Goal: Information Seeking & Learning: Find specific page/section

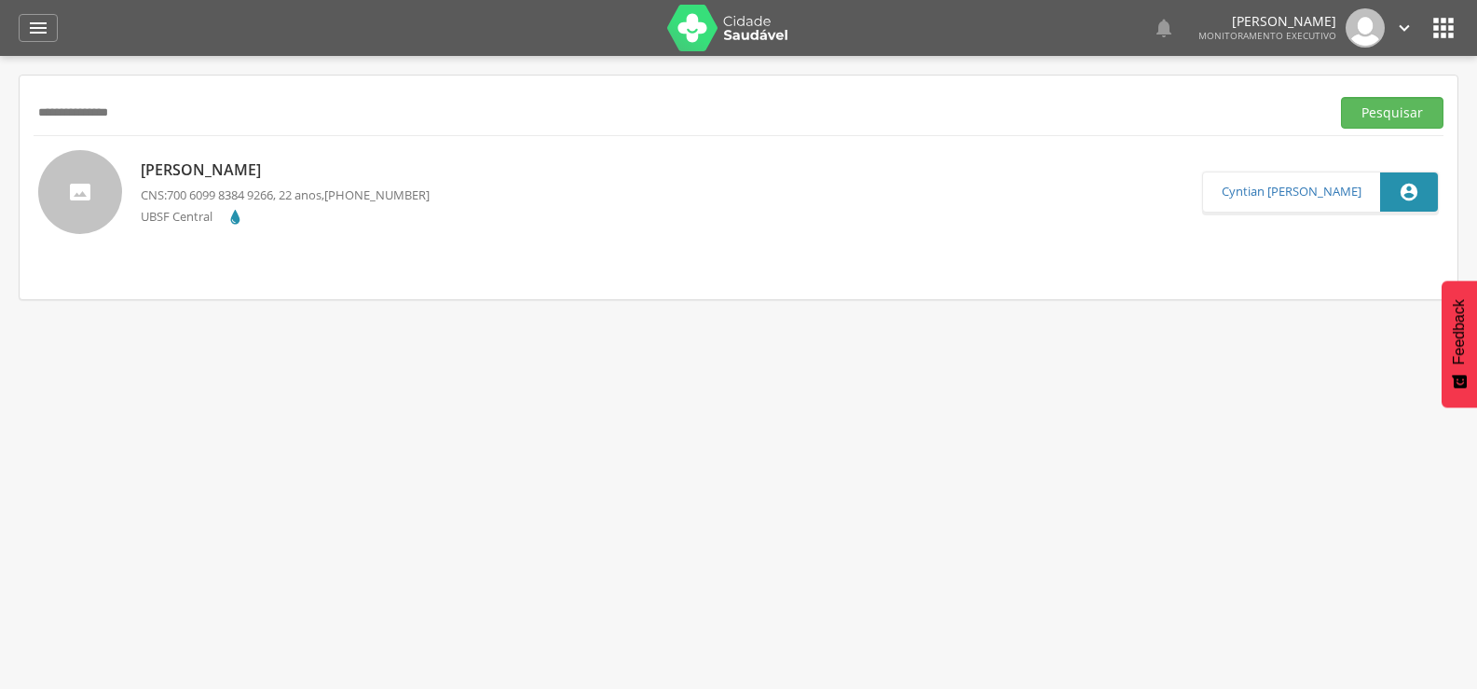
click at [1341, 97] on button "Pesquisar" at bounding box center [1392, 113] width 102 height 32
click at [223, 194] on span "705 6044 2765 3219" at bounding box center [220, 193] width 106 height 17
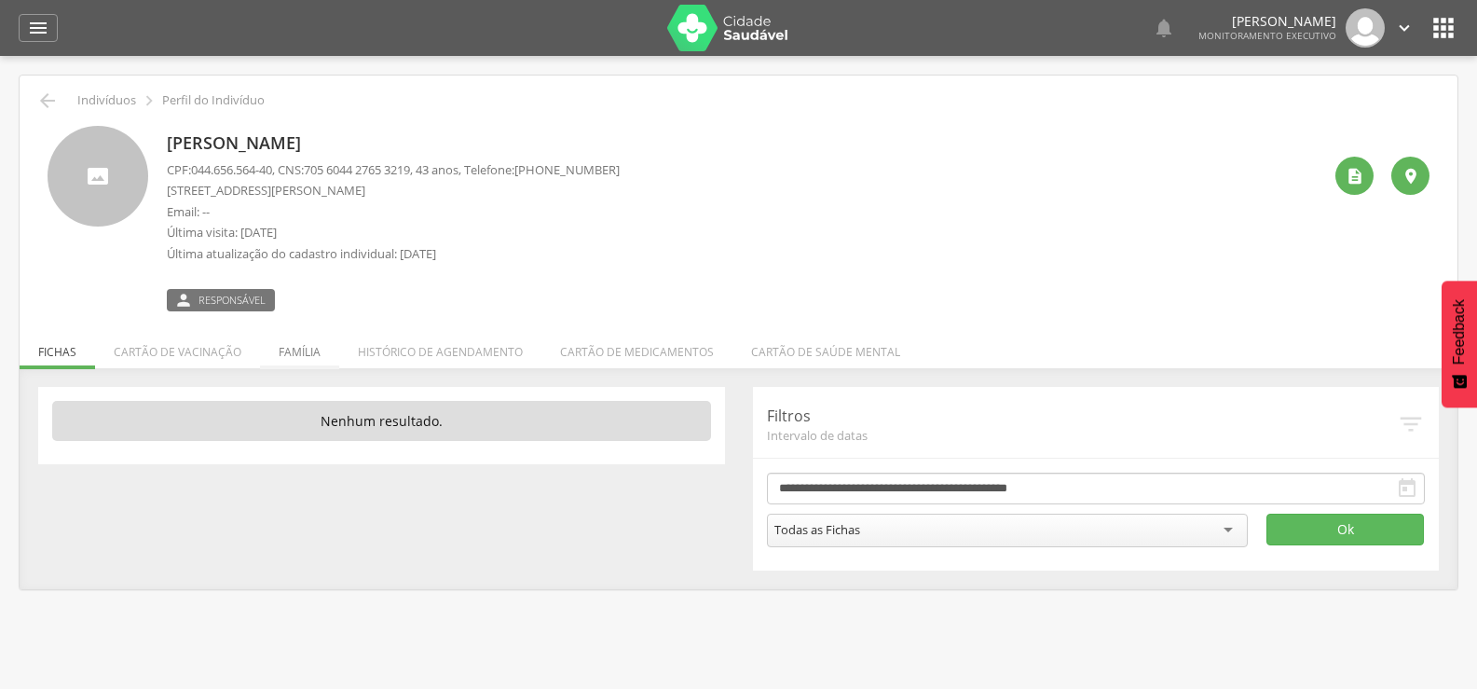
click at [297, 349] on li "Família" at bounding box center [299, 347] width 79 height 44
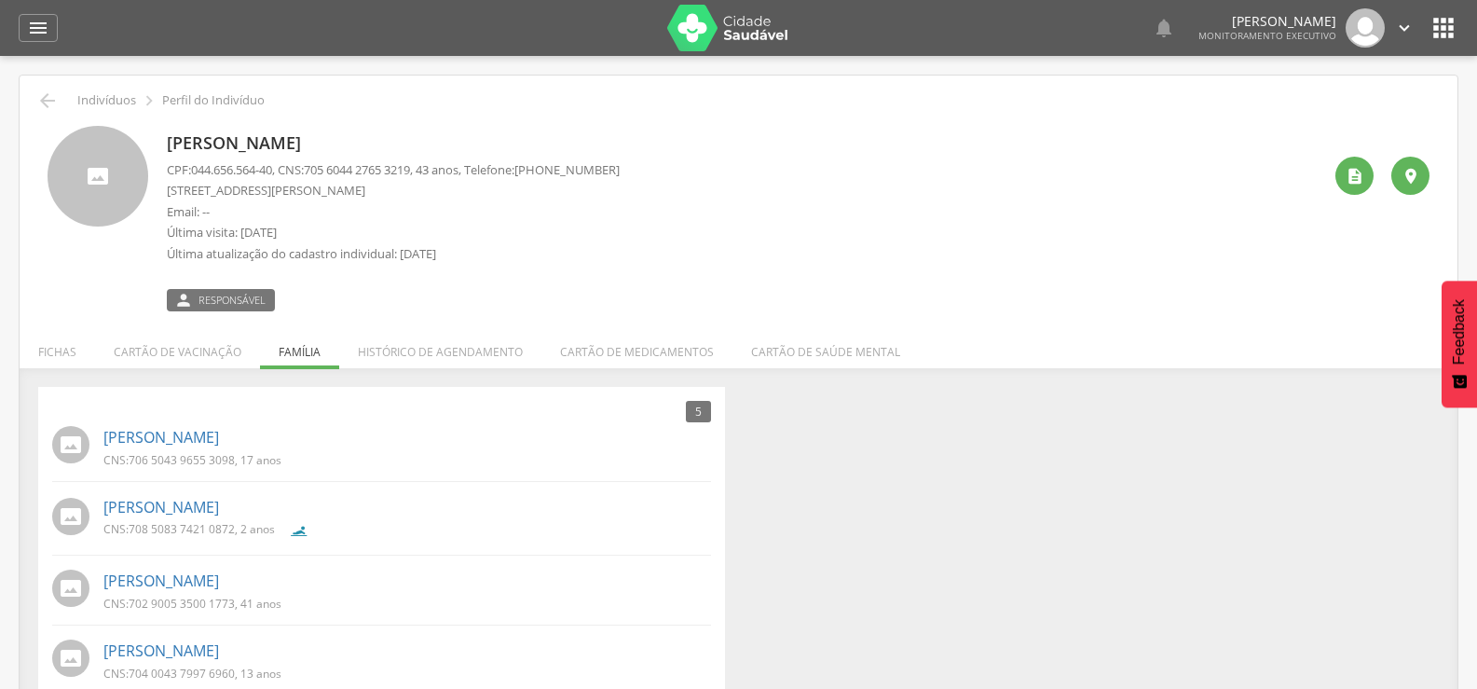
scroll to position [107, 0]
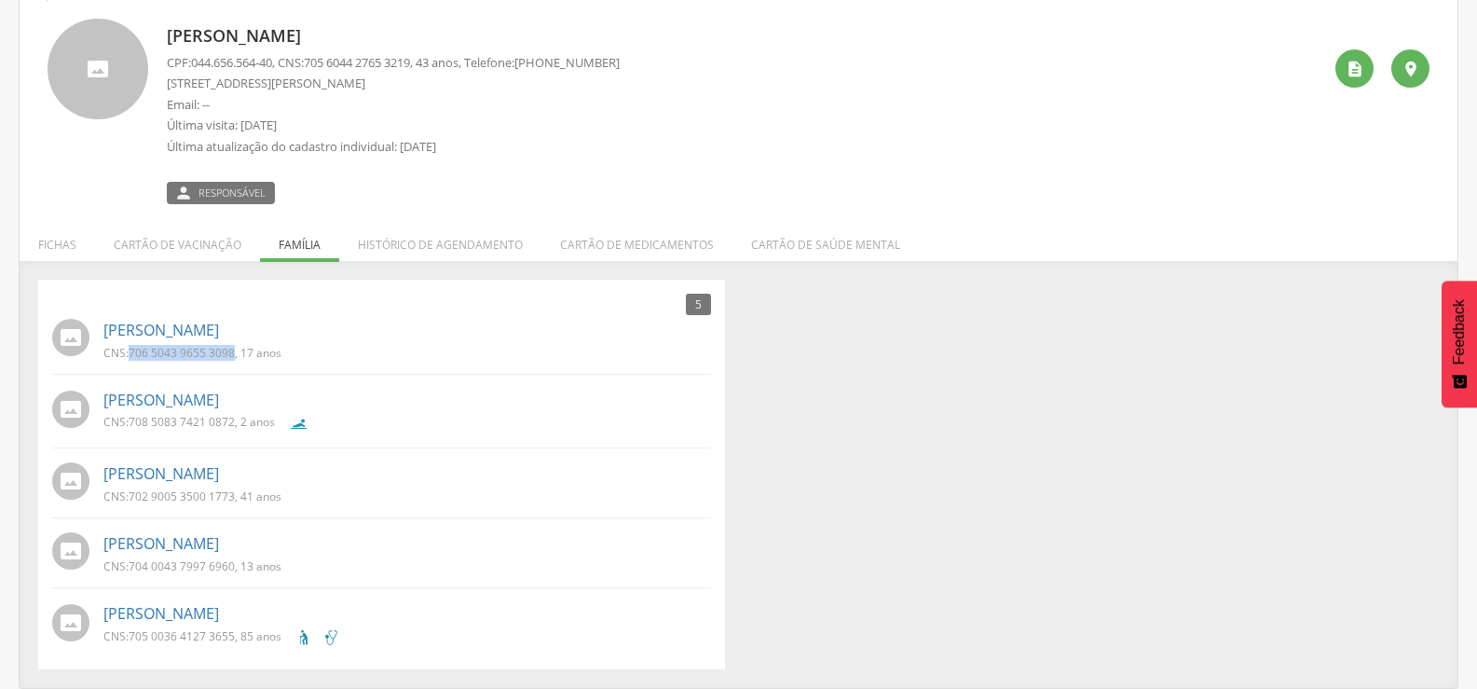
drag, startPoint x: 130, startPoint y: 356, endPoint x: 233, endPoint y: 354, distance: 103.4
click at [233, 354] on p "CNS: 706 5043 9655 3098 , 17 anos" at bounding box center [192, 353] width 178 height 16
copy span "706 5043 9655 3098"
drag, startPoint x: 131, startPoint y: 428, endPoint x: 233, endPoint y: 425, distance: 101.6
click at [233, 425] on span "708 5083 7421 0872" at bounding box center [182, 422] width 106 height 16
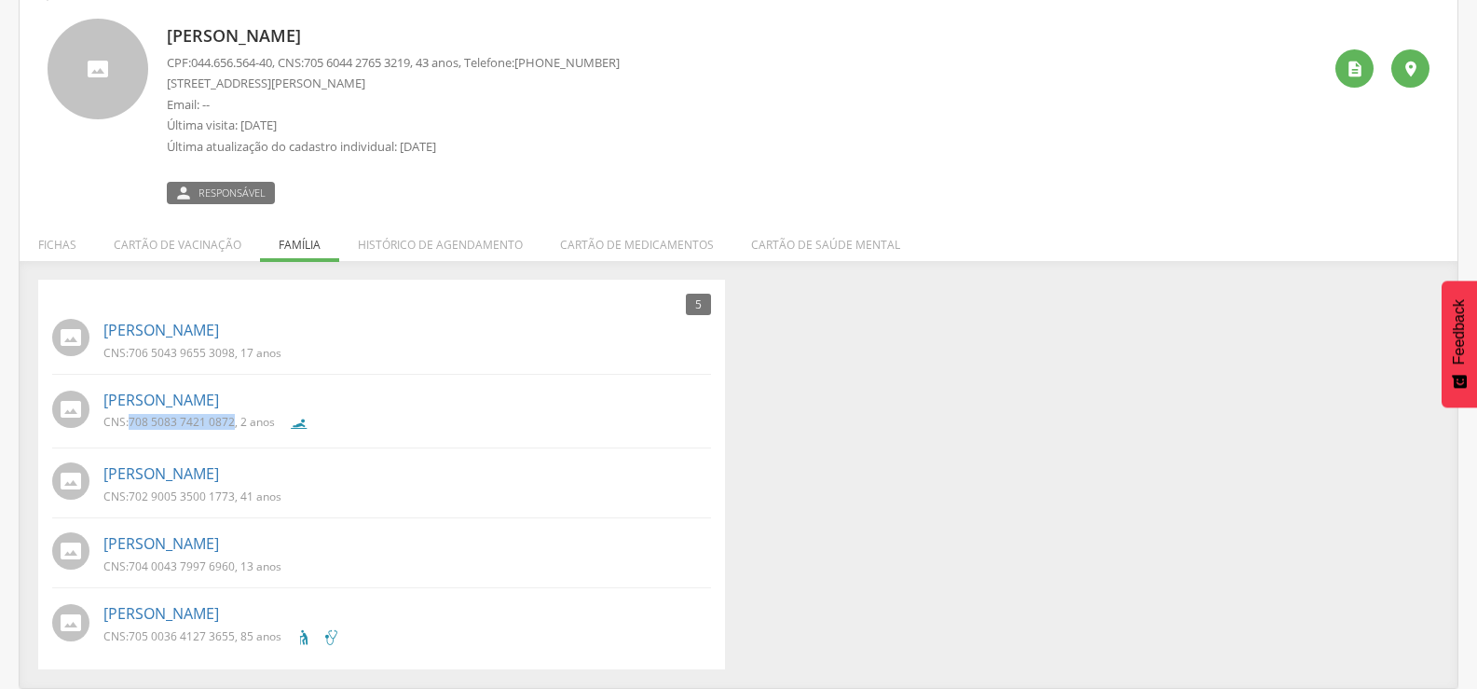
copy span "708 5083 7421 0872"
drag, startPoint x: 133, startPoint y: 500, endPoint x: 236, endPoint y: 494, distance: 102.7
click at [236, 494] on p "CNS: 702 9005 3500 1773 , 41 anos" at bounding box center [192, 496] width 178 height 16
copy span "702 9005 3500 1773"
drag, startPoint x: 151, startPoint y: 567, endPoint x: 233, endPoint y: 570, distance: 82.1
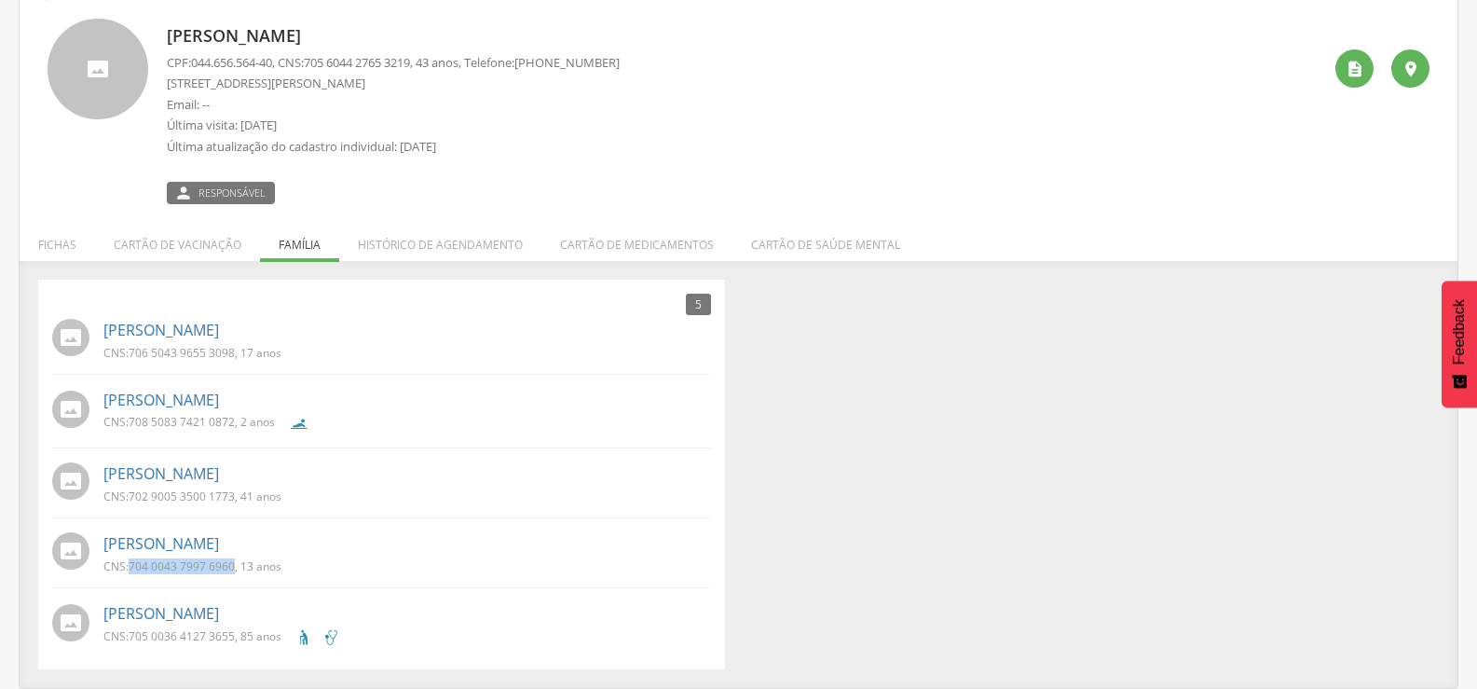
click at [233, 570] on p "CNS: 704 0043 7997 6960 , 13 anos" at bounding box center [192, 566] width 178 height 16
copy p "704 0043 7997 6960"
drag, startPoint x: 132, startPoint y: 633, endPoint x: 233, endPoint y: 637, distance: 100.7
click at [233, 637] on span "705 0036 4127 3655" at bounding box center [182, 636] width 106 height 16
copy span "705 0036 4127 3655"
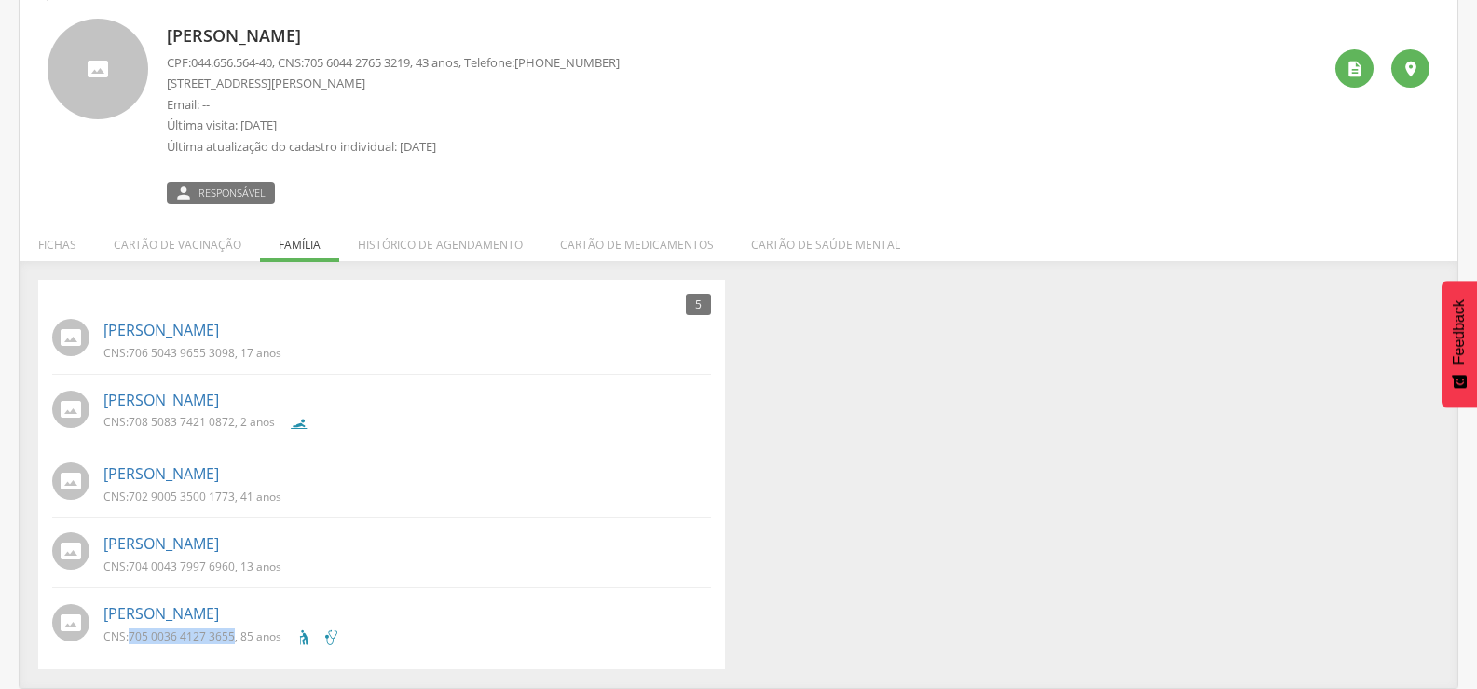
scroll to position [0, 0]
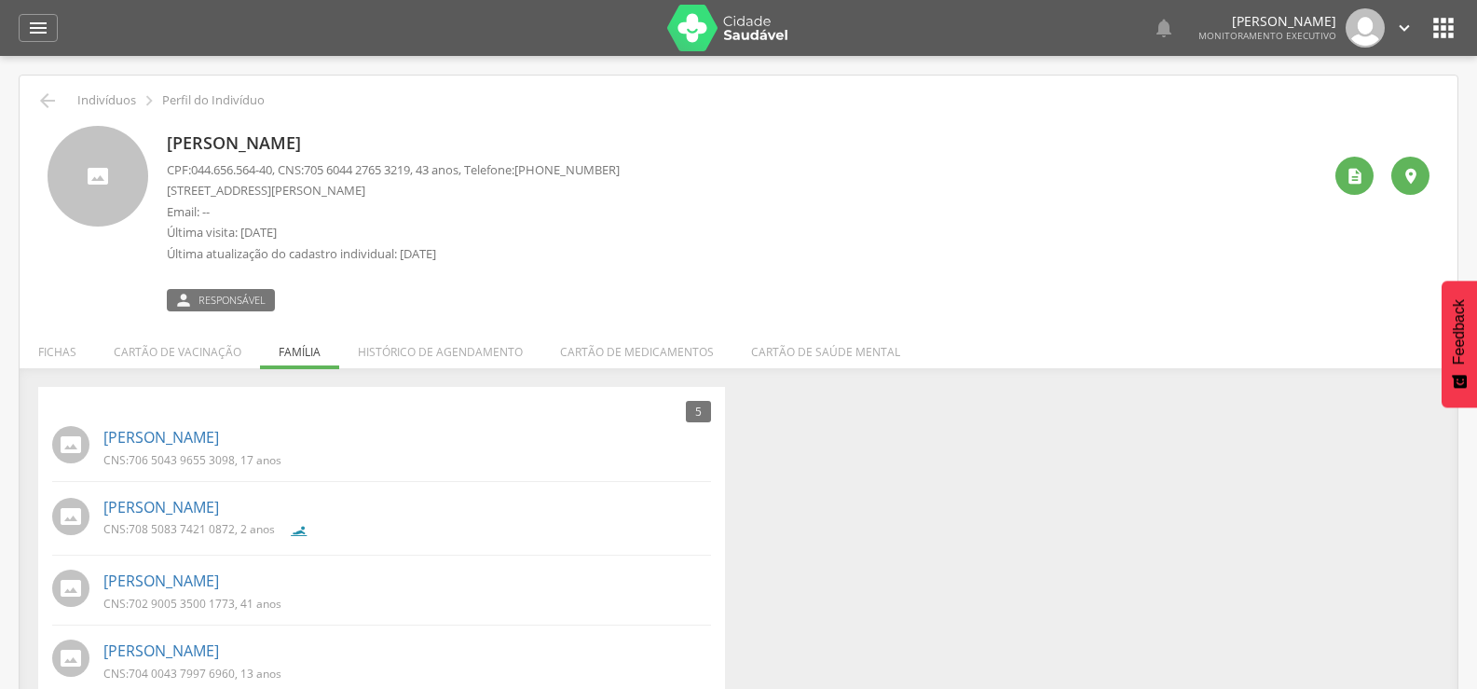
click at [46, 89] on div " Indivíduos  Perfil do Indivíduo [PERSON_NAME] CPF: 044.656.564-40 , CNS: [PH…" at bounding box center [739, 434] width 1438 height 719
drag, startPoint x: 40, startPoint y: 105, endPoint x: 85, endPoint y: 113, distance: 45.3
click at [43, 106] on icon "" at bounding box center [47, 100] width 22 height 22
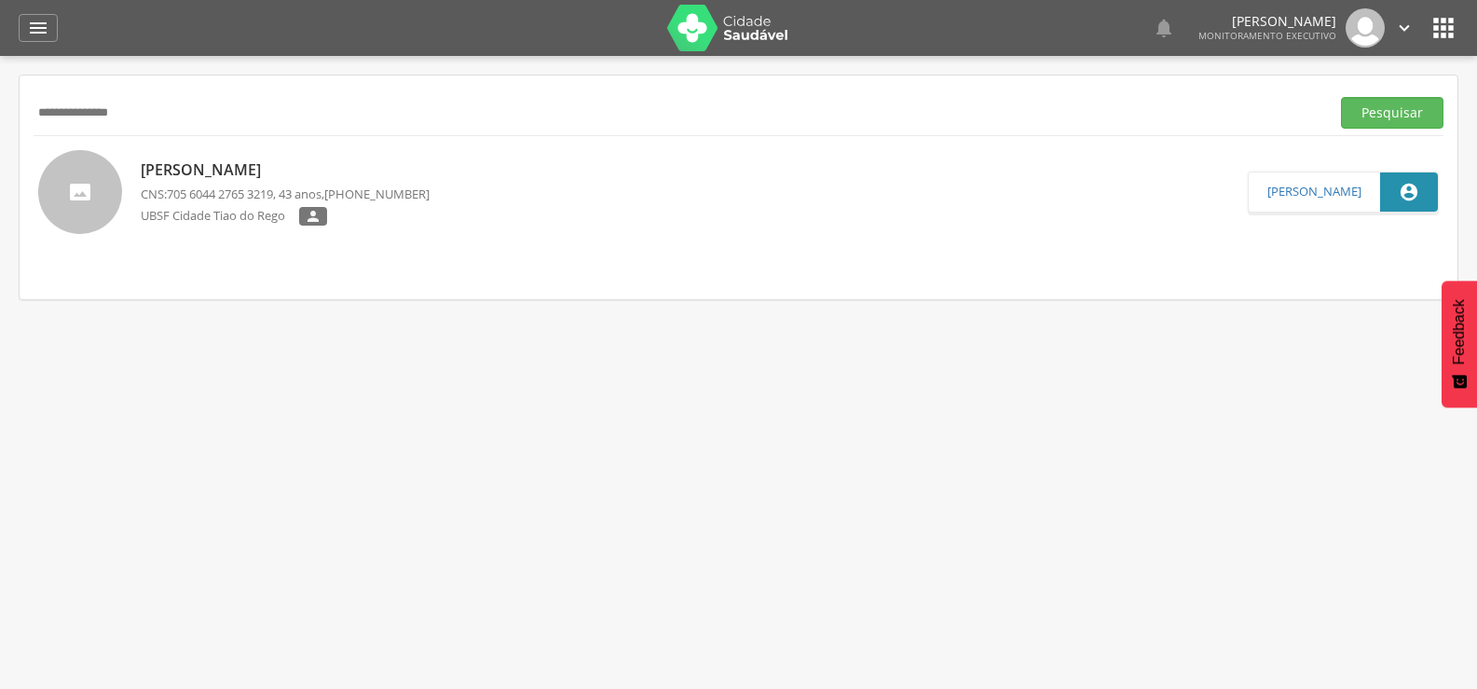
click at [147, 117] on input "**********" at bounding box center [678, 113] width 1289 height 32
paste input "text"
click at [1341, 97] on button "Pesquisar" at bounding box center [1392, 113] width 102 height 32
click at [266, 194] on span "700 2039 4633 5023" at bounding box center [220, 193] width 106 height 17
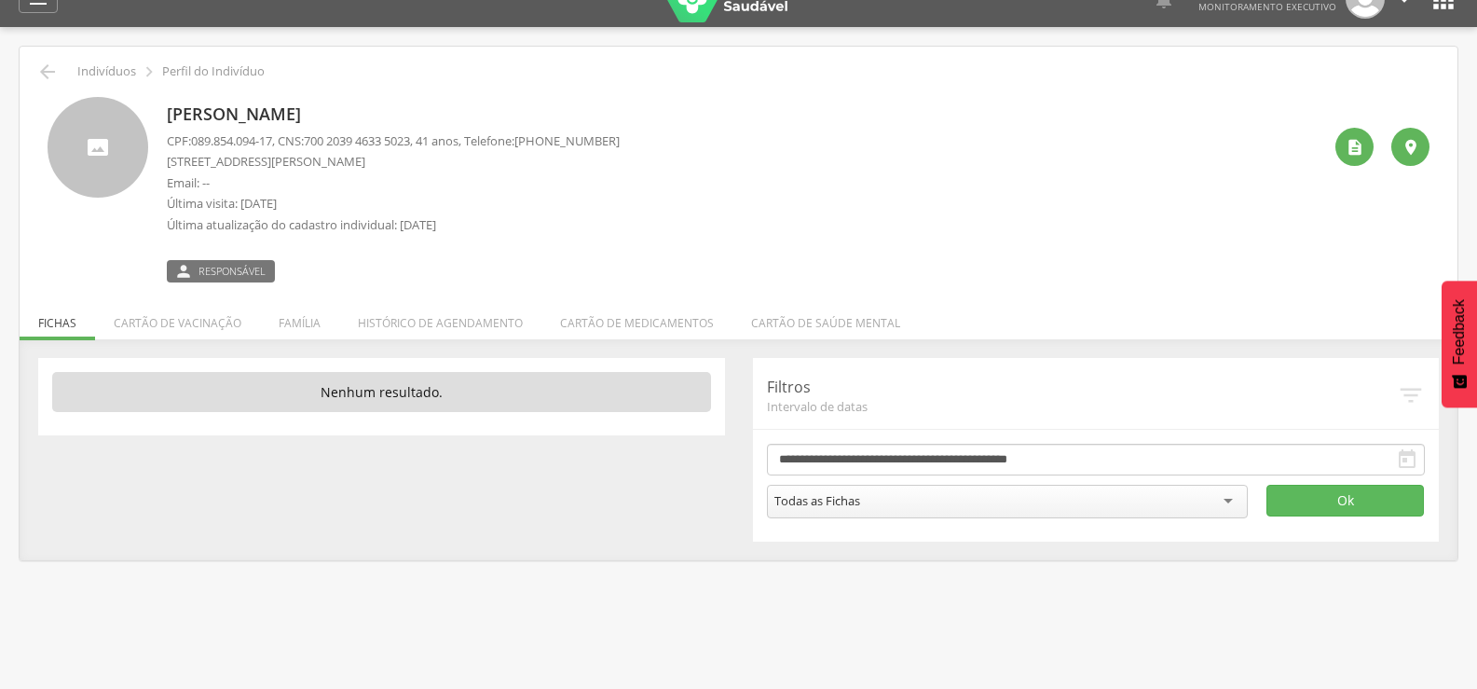
scroll to position [56, 0]
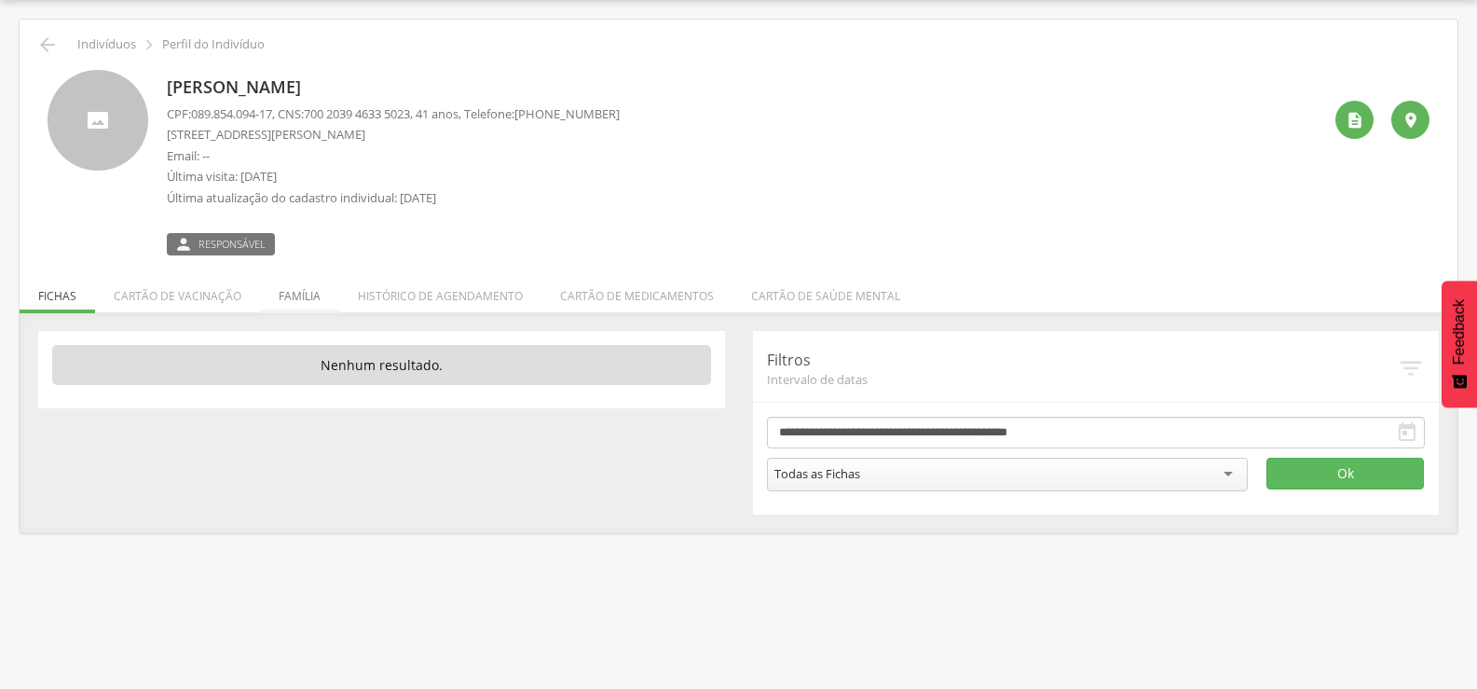
click at [299, 298] on li "Família" at bounding box center [299, 291] width 79 height 44
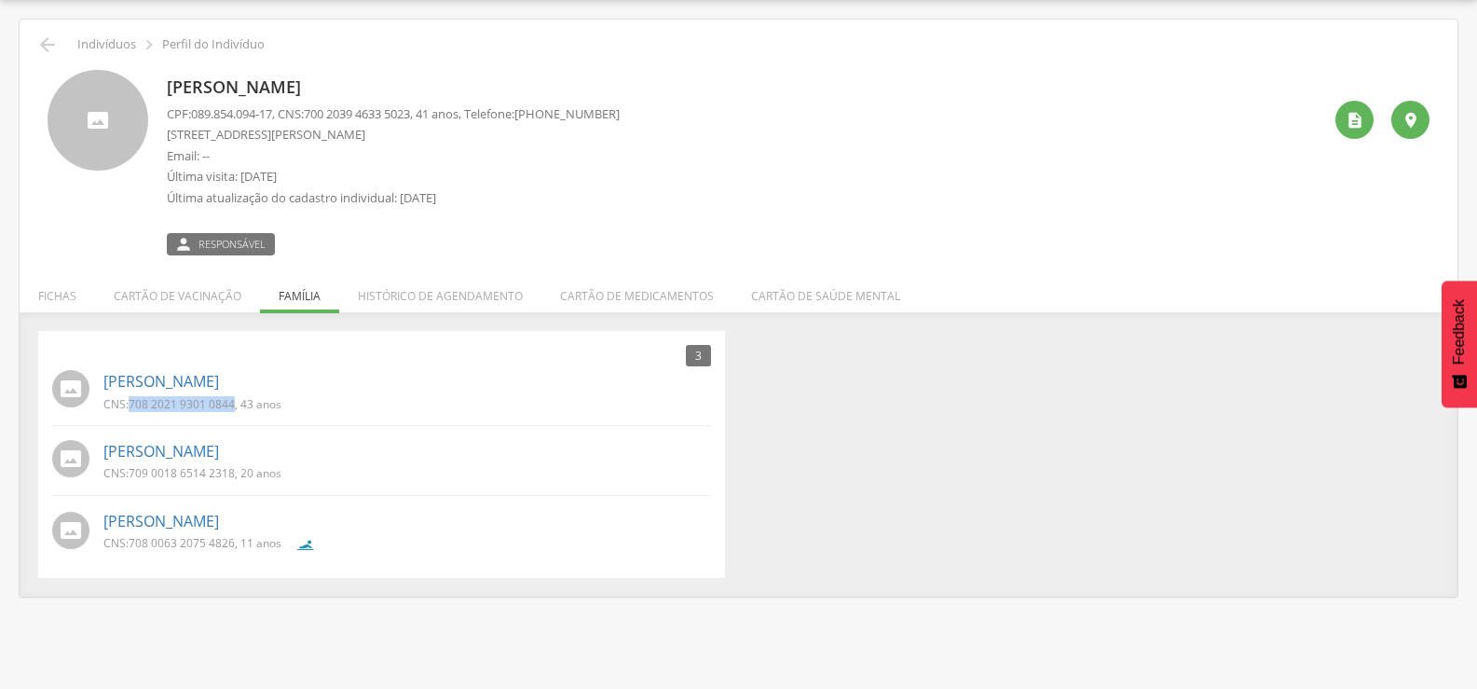
drag, startPoint x: 132, startPoint y: 407, endPoint x: 236, endPoint y: 402, distance: 103.6
click at [236, 402] on p "CNS: 708 2021 9301 0844 , 43 anos" at bounding box center [192, 404] width 178 height 16
copy span "708 2021 9301 0844"
drag, startPoint x: 130, startPoint y: 477, endPoint x: 234, endPoint y: 471, distance: 104.5
click at [234, 471] on p "CNS: 709 0018 6514 2318 , 20 anos" at bounding box center [192, 473] width 178 height 16
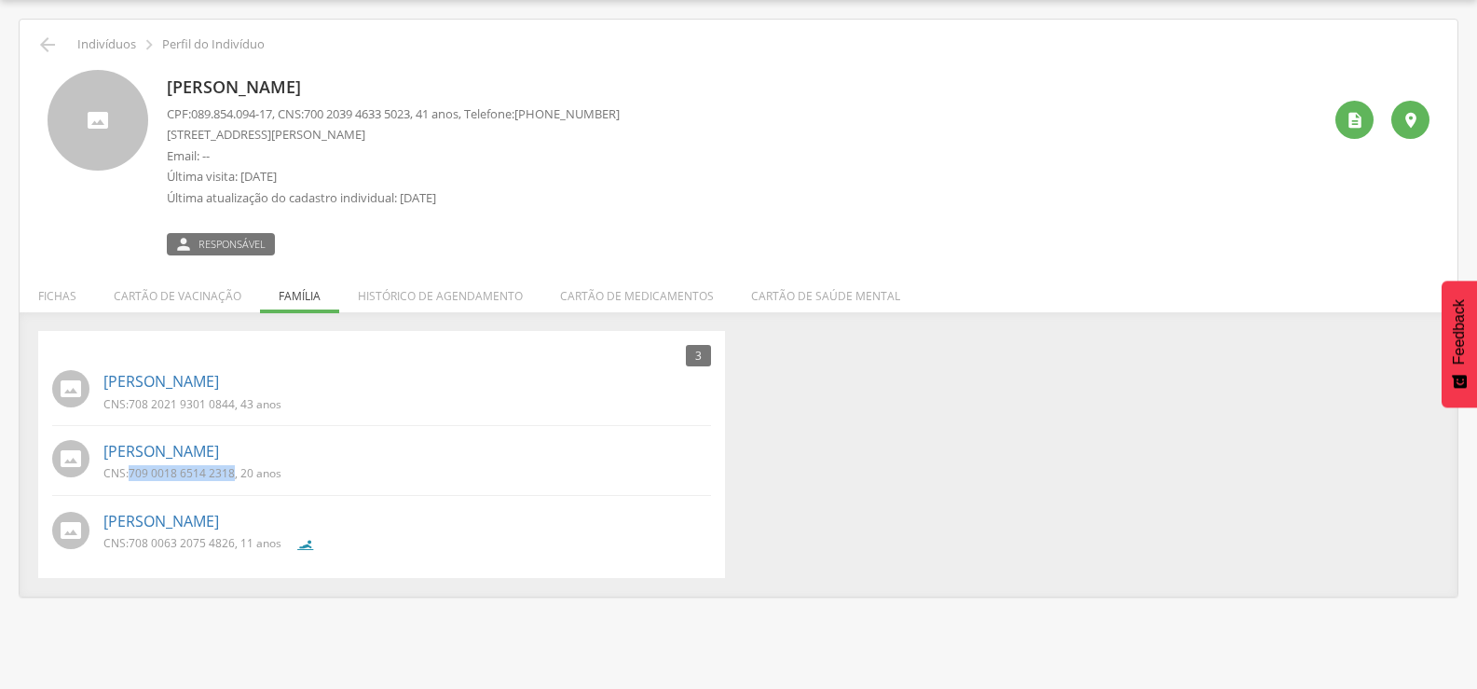
copy span "709 0018 6514 2318"
drag, startPoint x: 132, startPoint y: 544, endPoint x: 237, endPoint y: 544, distance: 104.4
click at [237, 544] on p "CNS: 708 0063 2075 4826 , 11 anos" at bounding box center [192, 543] width 178 height 16
copy span "708 0063 2075 4826"
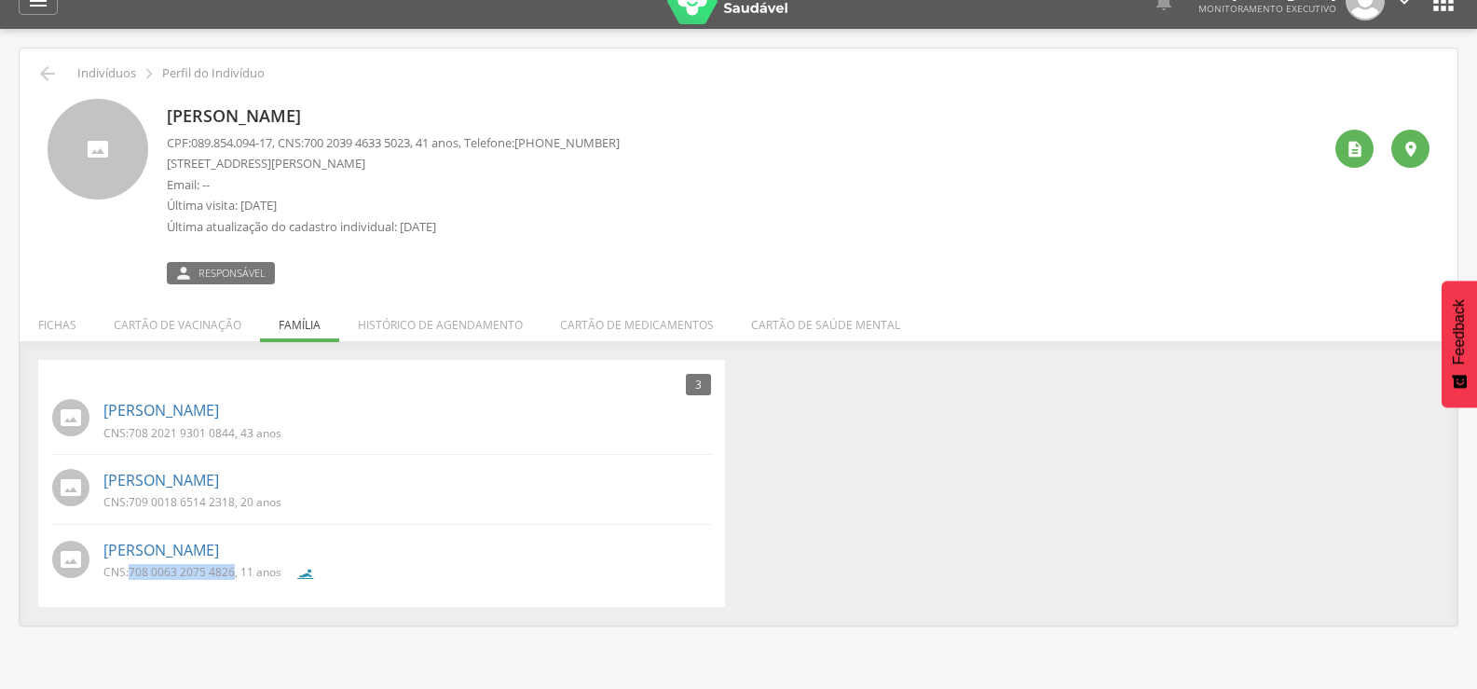
scroll to position [0, 0]
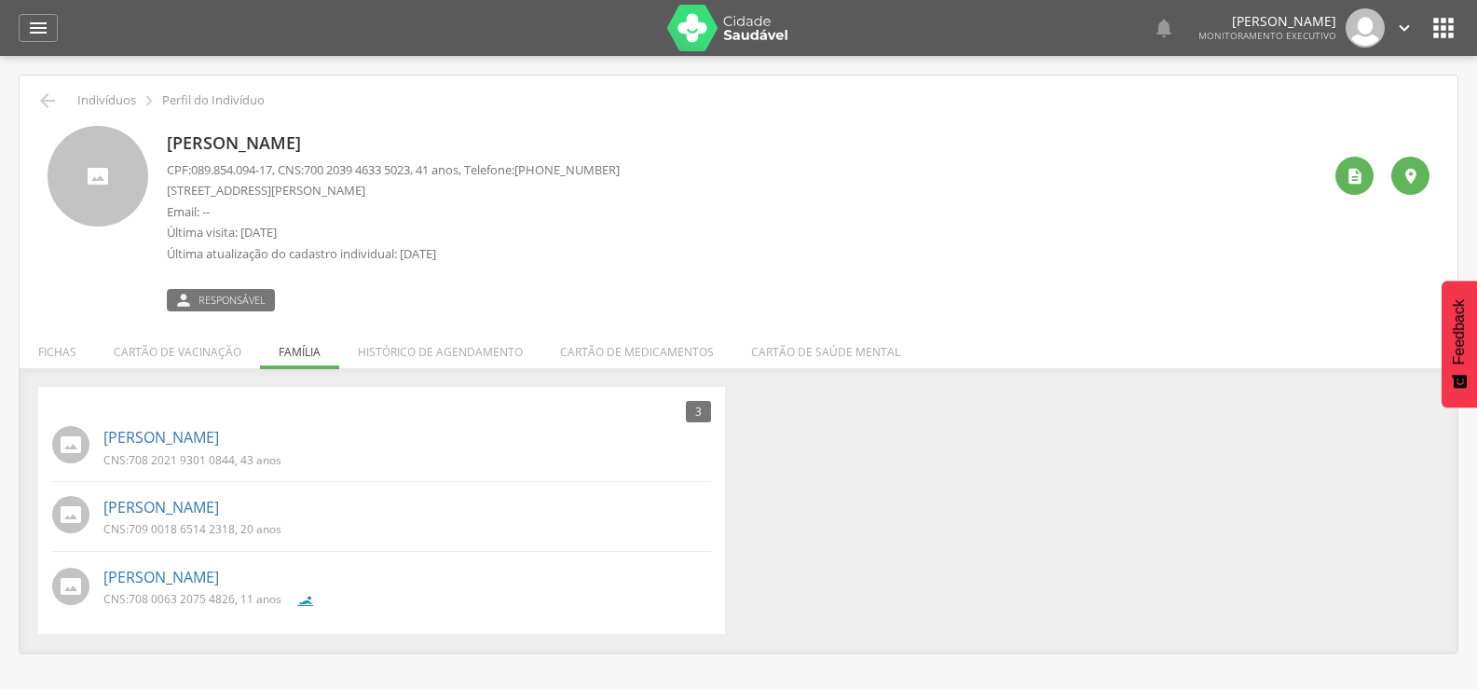
click at [51, 113] on div "[PERSON_NAME] CPF: 089.854.094-17 , CNS: [PHONE_NUMBER] , 41 anos, Telefone: [P…" at bounding box center [739, 211] width 1410 height 199
click at [46, 102] on icon "" at bounding box center [47, 100] width 22 height 22
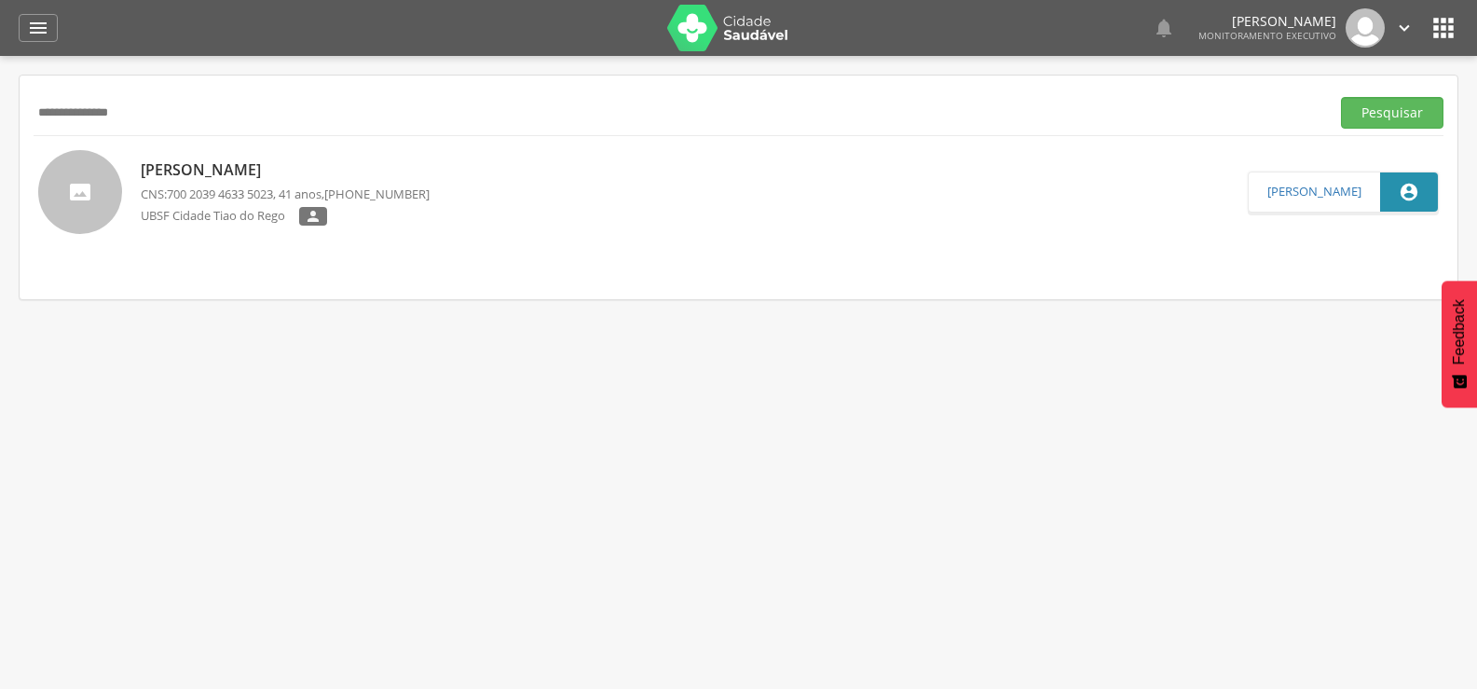
click at [105, 104] on input "**********" at bounding box center [678, 113] width 1289 height 32
paste input "text"
click at [1341, 97] on button "Pesquisar" at bounding box center [1392, 113] width 102 height 32
click at [230, 202] on span "703 4092 9834 6110" at bounding box center [220, 193] width 106 height 17
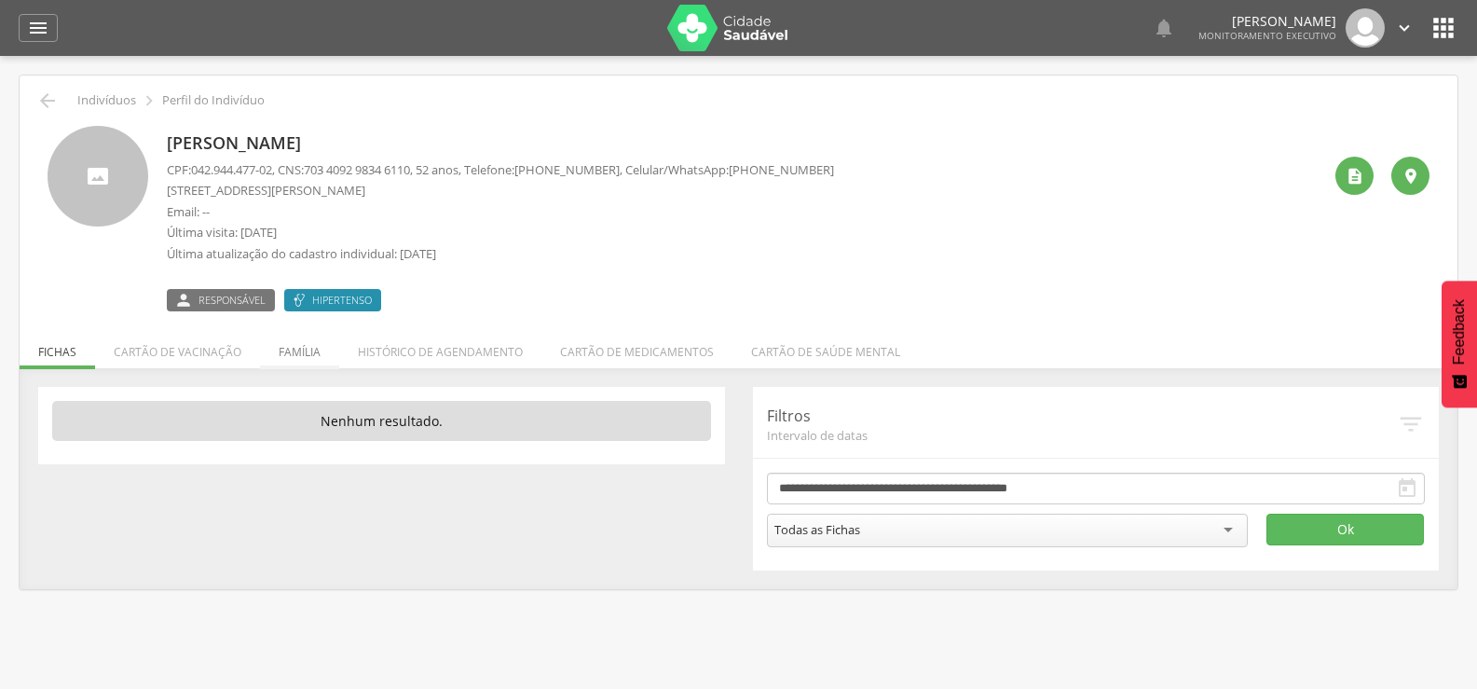
click at [308, 355] on li "Família" at bounding box center [299, 347] width 79 height 44
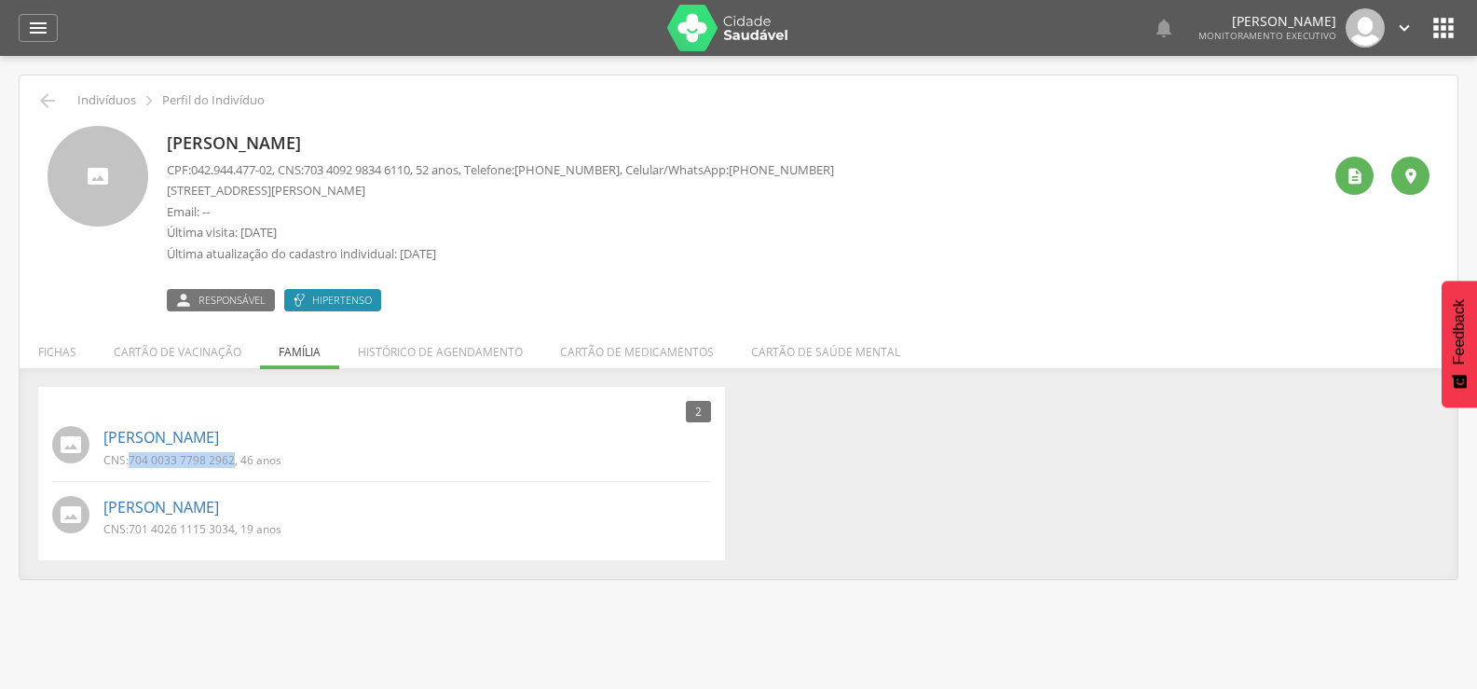
drag, startPoint x: 133, startPoint y: 453, endPoint x: 236, endPoint y: 460, distance: 102.8
click at [236, 460] on p "CNS: 704 0033 7798 2962 , 46 anos" at bounding box center [192, 460] width 178 height 16
copy span "704 0033 7798 2962"
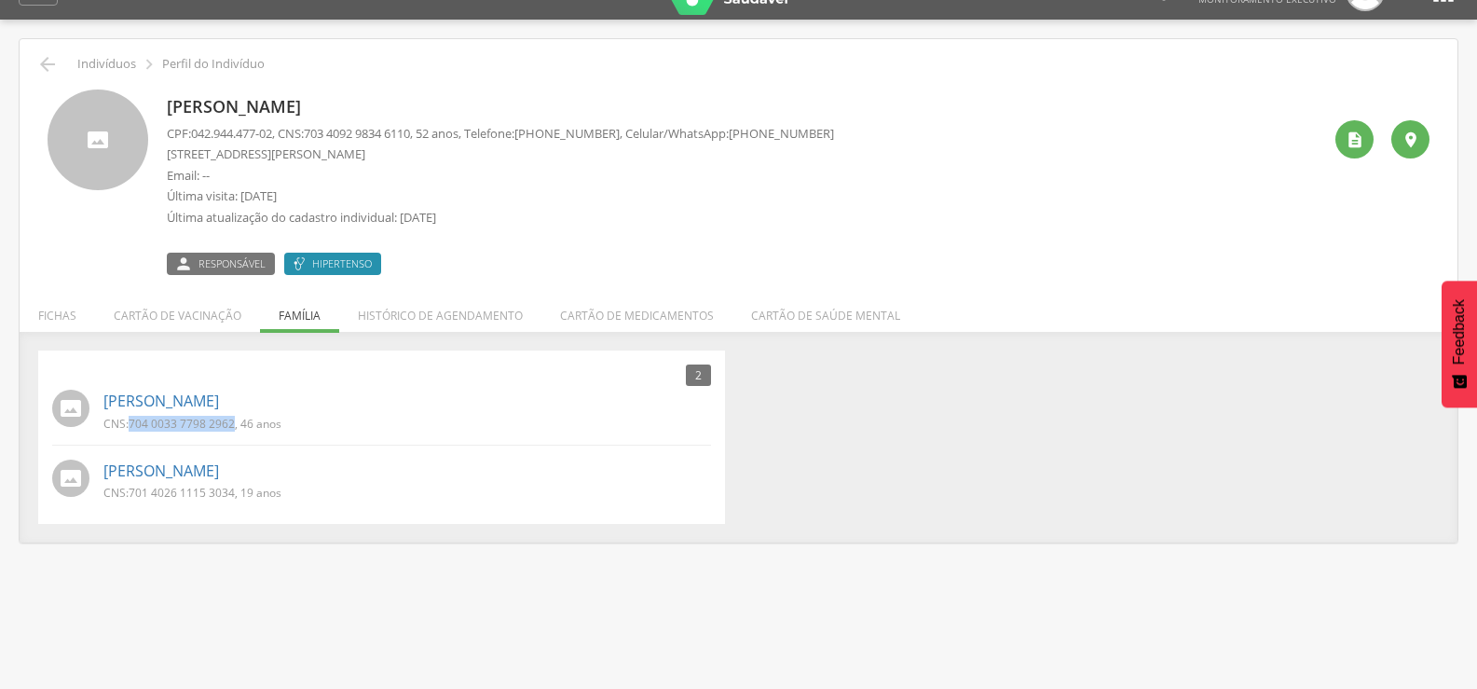
scroll to position [56, 0]
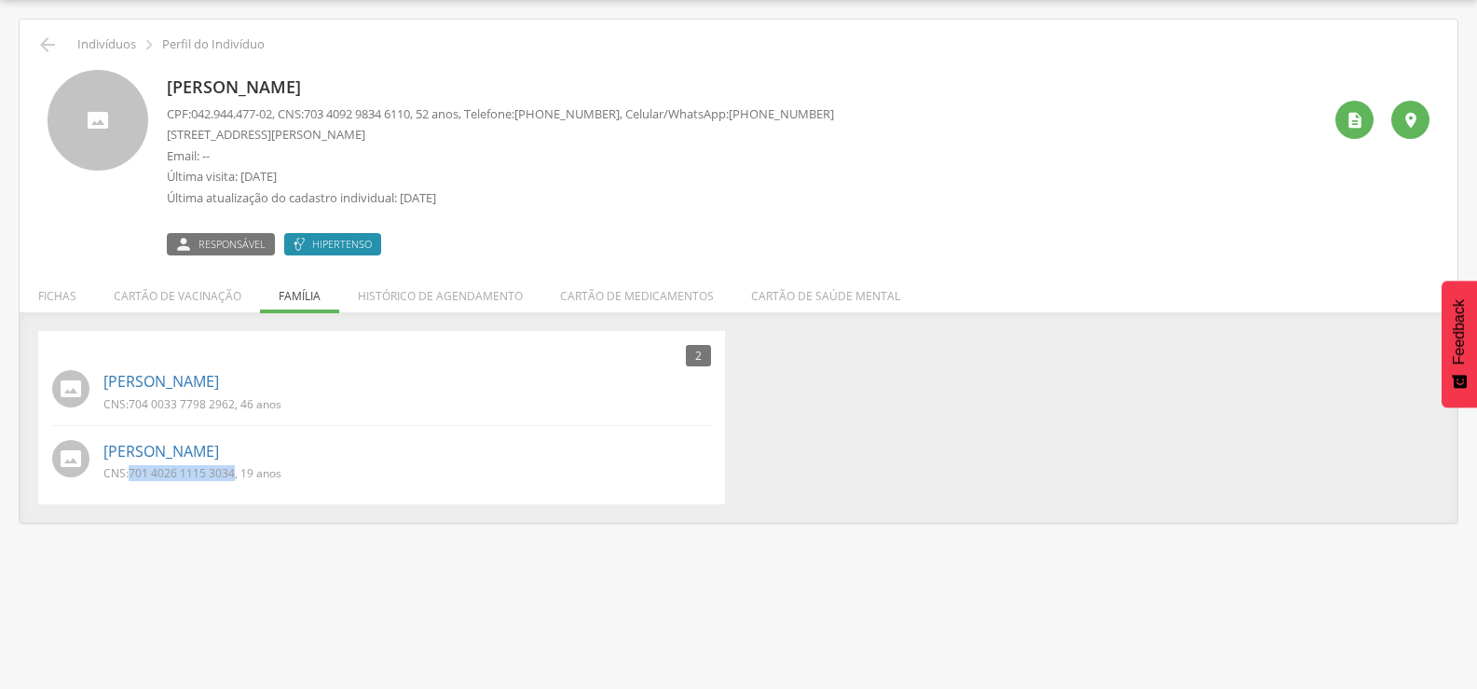
drag, startPoint x: 130, startPoint y: 476, endPoint x: 221, endPoint y: 473, distance: 91.4
click at [227, 473] on p "CNS: 701 4026 1115 3034 , 19 anos" at bounding box center [192, 473] width 178 height 16
click at [190, 507] on div "2 Nenhum outro membro da família cadastrado. [PERSON_NAME] CNS: 704 0033 7798 2…" at bounding box center [739, 427] width 1438 height 192
drag, startPoint x: 132, startPoint y: 472, endPoint x: 234, endPoint y: 475, distance: 101.6
click at [234, 475] on span "701 4026 1115 3034" at bounding box center [182, 473] width 106 height 16
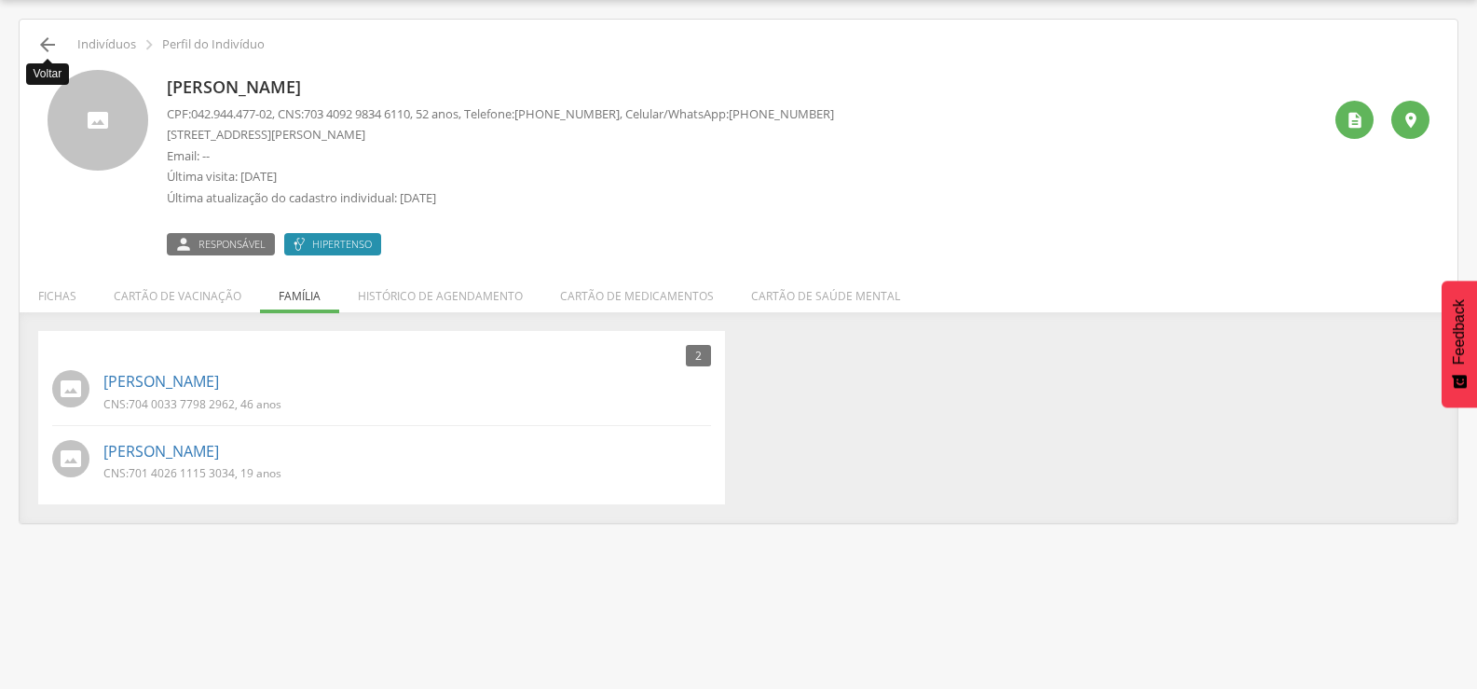
click at [47, 44] on icon "" at bounding box center [47, 45] width 22 height 22
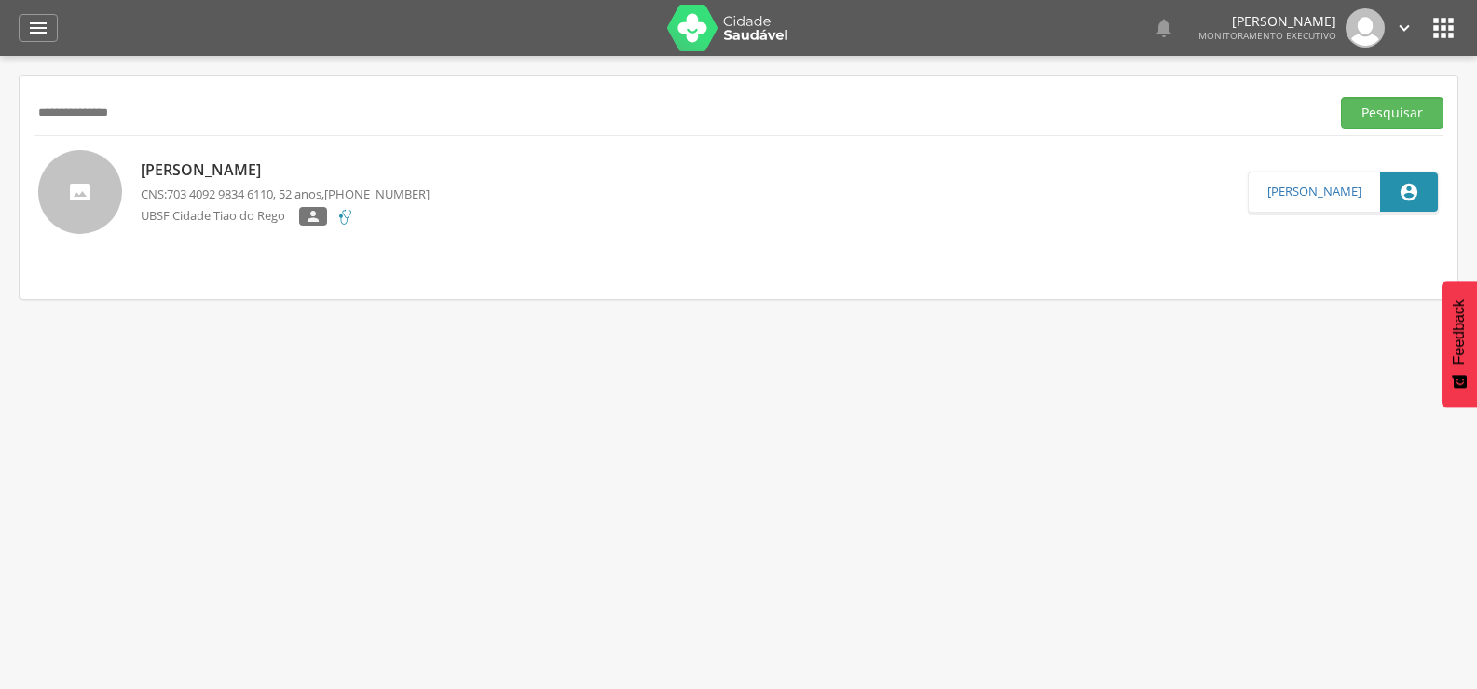
click at [133, 107] on input "**********" at bounding box center [678, 113] width 1289 height 32
paste input "text"
click at [1341, 97] on button "Pesquisar" at bounding box center [1392, 113] width 102 height 32
click at [247, 178] on p "[PERSON_NAME]" at bounding box center [285, 169] width 289 height 21
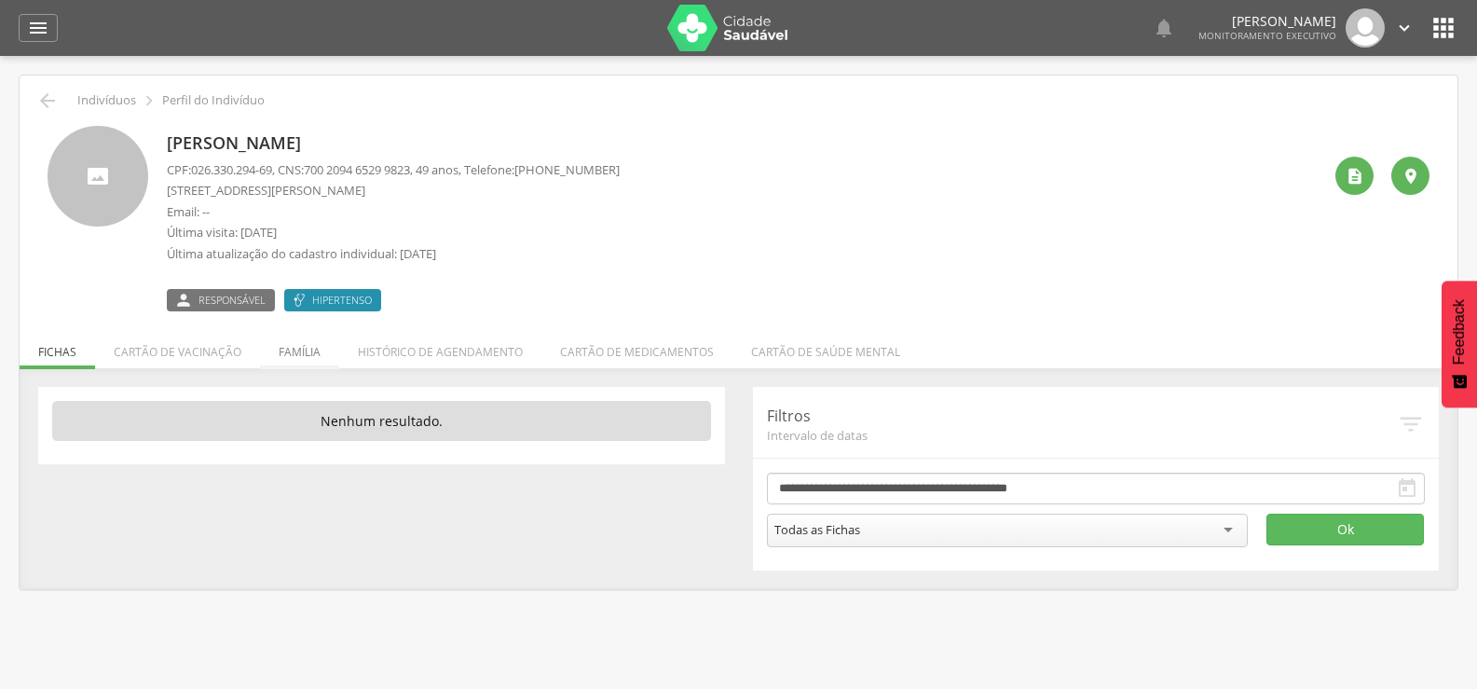
click at [302, 347] on li "Família" at bounding box center [299, 347] width 79 height 44
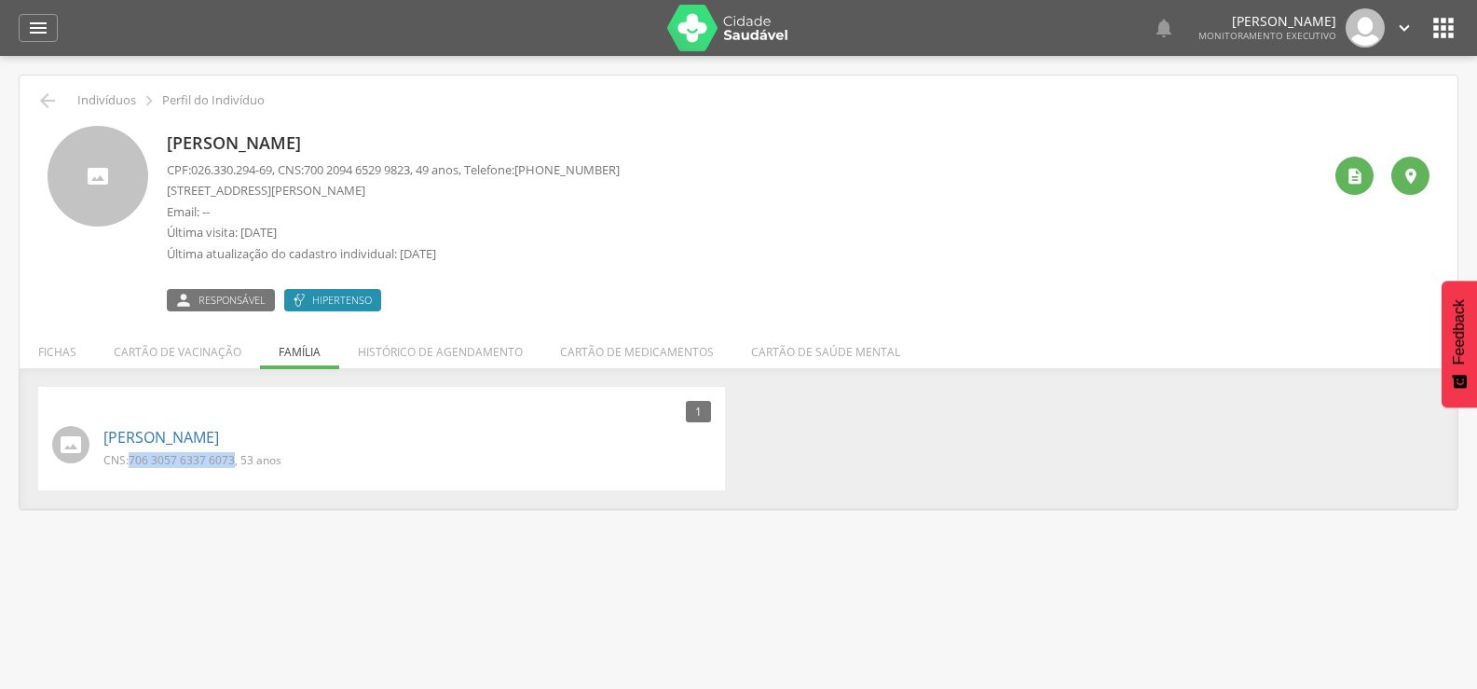
drag, startPoint x: 133, startPoint y: 462, endPoint x: 233, endPoint y: 467, distance: 99.8
click at [233, 467] on span "706 3057 6337 6073" at bounding box center [182, 460] width 106 height 16
drag, startPoint x: 49, startPoint y: 103, endPoint x: 80, endPoint y: 109, distance: 31.3
click at [48, 103] on icon "" at bounding box center [47, 100] width 22 height 22
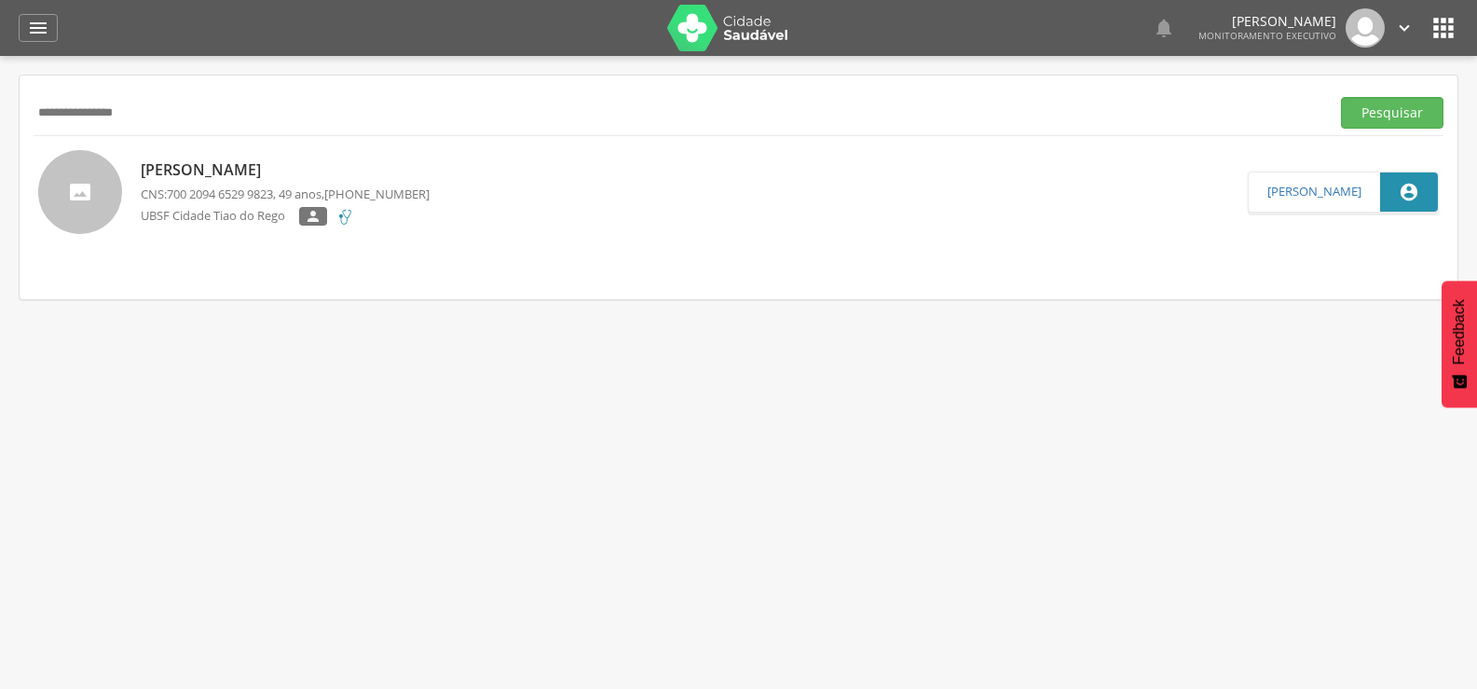
click at [82, 110] on input "**********" at bounding box center [678, 113] width 1289 height 32
paste input "text"
click at [1341, 97] on button "Pesquisar" at bounding box center [1392, 113] width 102 height 32
click at [266, 160] on p "[PERSON_NAME]" at bounding box center [285, 169] width 289 height 21
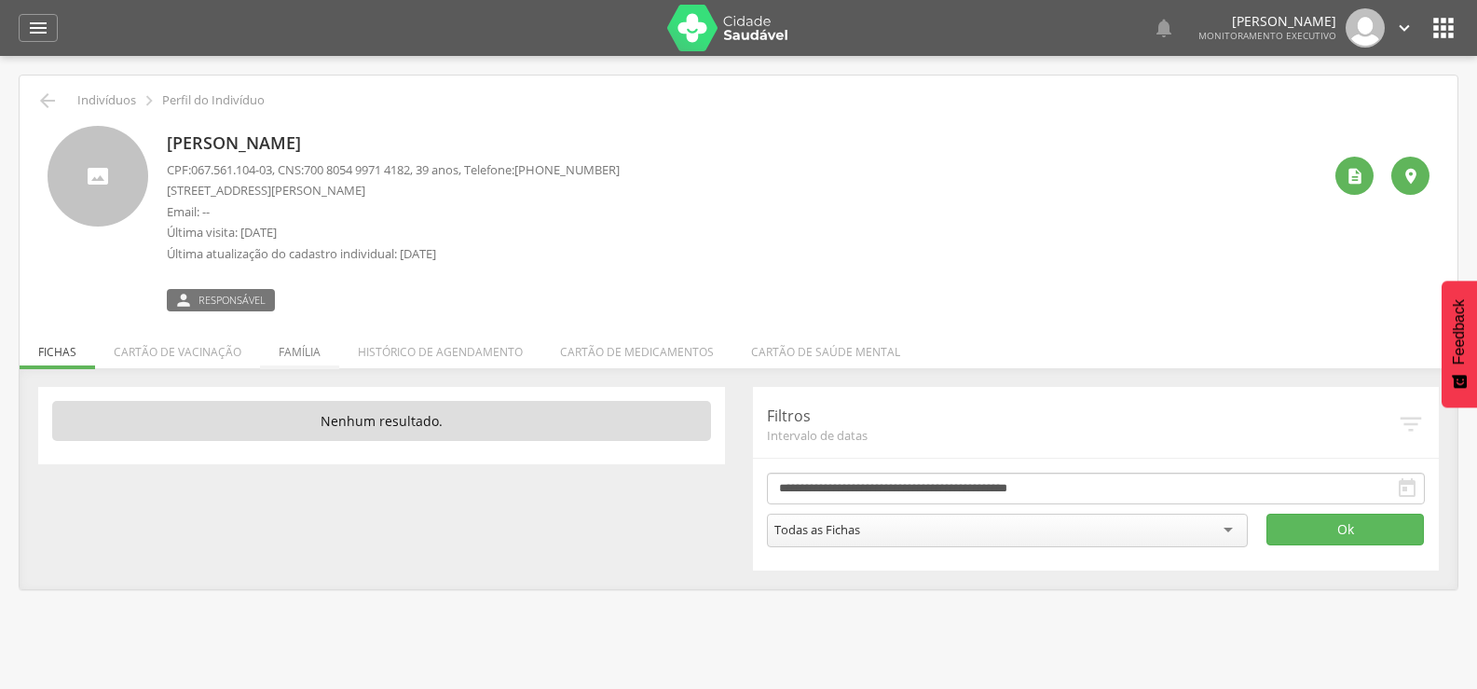
click at [296, 359] on li "Família" at bounding box center [299, 347] width 79 height 44
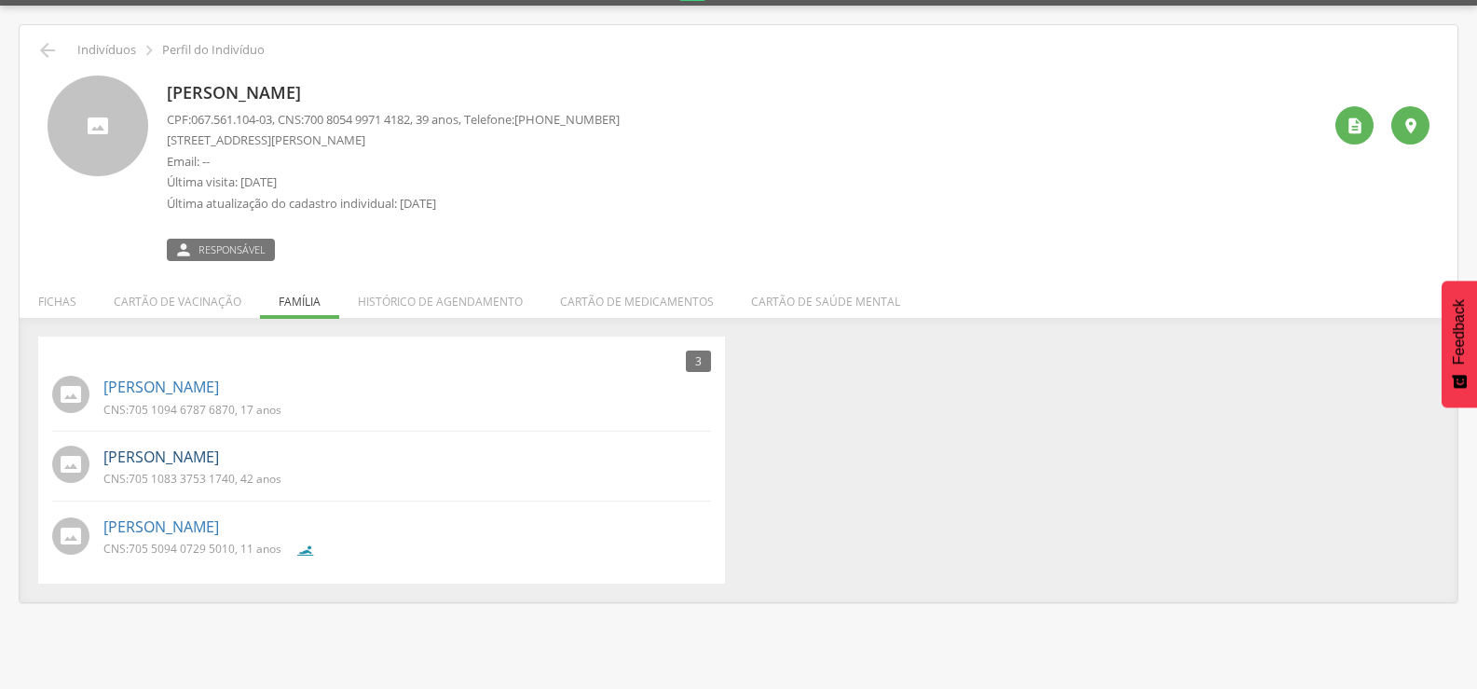
scroll to position [56, 0]
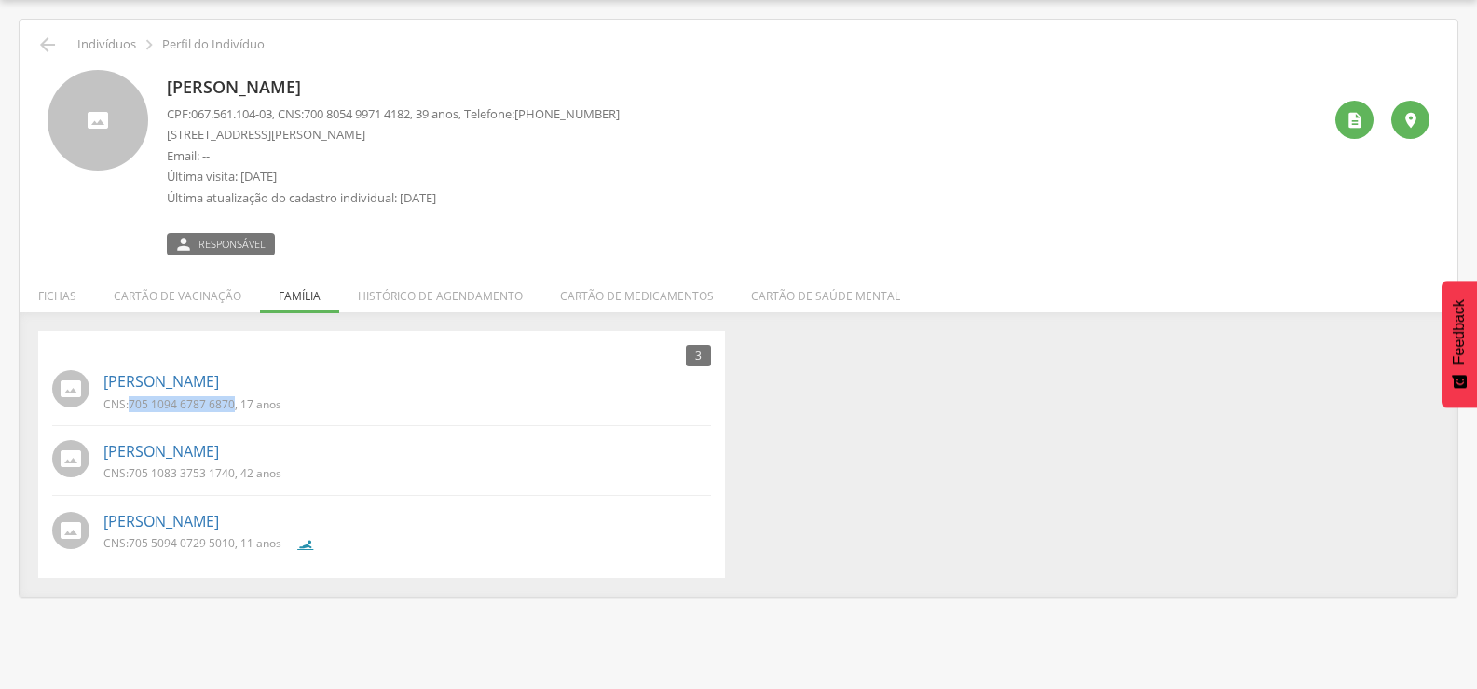
drag, startPoint x: 130, startPoint y: 404, endPoint x: 233, endPoint y: 403, distance: 102.5
click at [233, 403] on span "705 1094 6787 6870" at bounding box center [182, 404] width 106 height 16
drag, startPoint x: 133, startPoint y: 477, endPoint x: 234, endPoint y: 476, distance: 100.6
click at [234, 476] on span "705 1083 3753 1740" at bounding box center [182, 473] width 106 height 16
drag, startPoint x: 129, startPoint y: 546, endPoint x: 234, endPoint y: 545, distance: 105.3
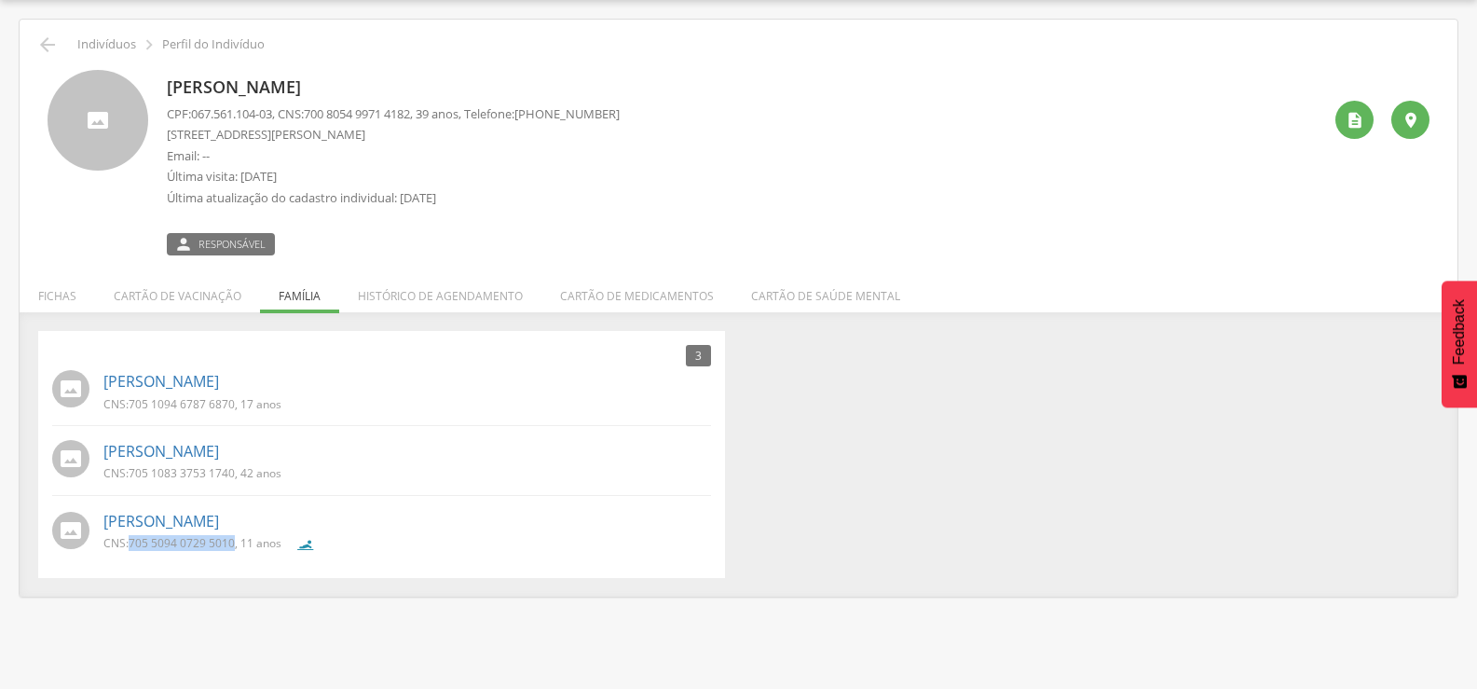
click at [234, 545] on p "CNS: 705 5094 0729 5010 , 11 anos" at bounding box center [192, 543] width 178 height 16
drag, startPoint x: 50, startPoint y: 49, endPoint x: 90, endPoint y: 49, distance: 40.1
click at [54, 49] on icon "" at bounding box center [47, 45] width 22 height 22
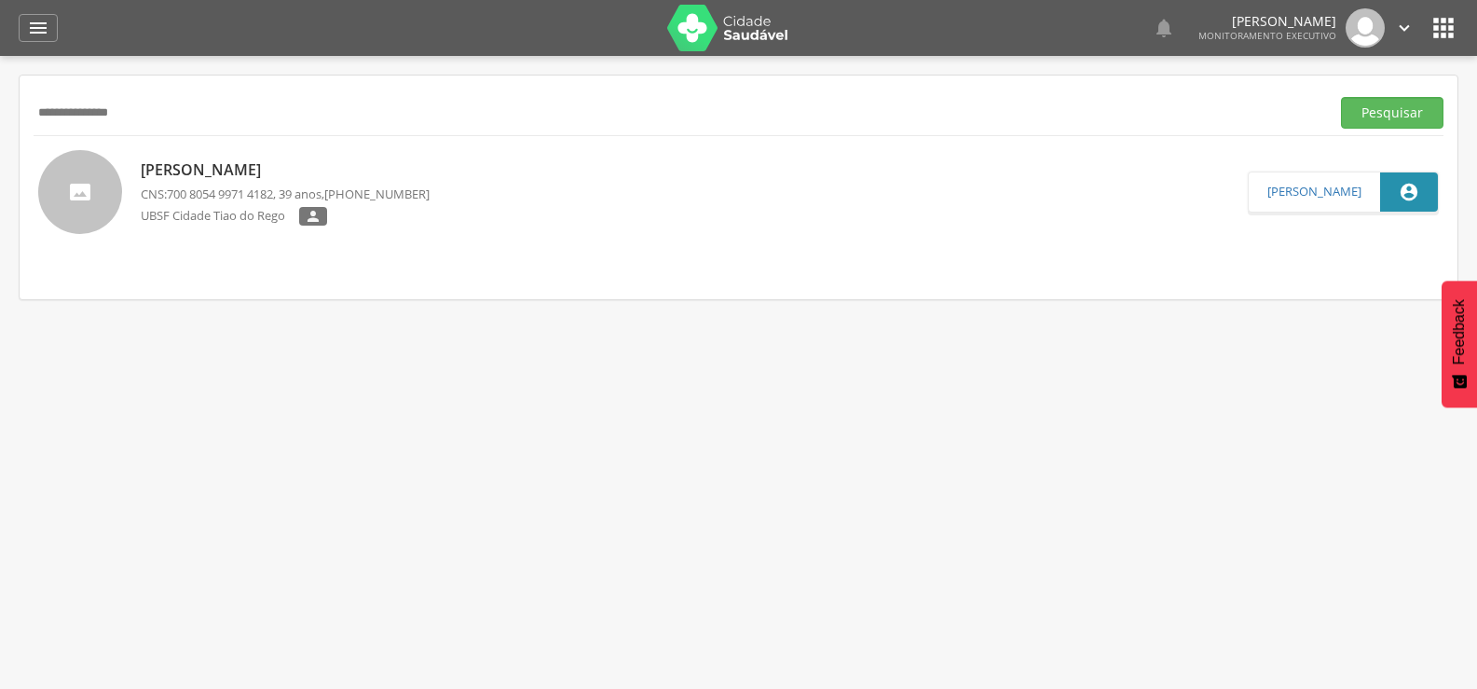
drag, startPoint x: 172, startPoint y: 108, endPoint x: 0, endPoint y: 108, distance: 172.4
click at [0, 108] on div " Supervisão  Distritos  Ubs Coordenador: - Queimadas / PB Intervalo de Tempo…" at bounding box center [738, 400] width 1477 height 689
type input "*"
click at [1341, 97] on button "Pesquisar" at bounding box center [1392, 113] width 102 height 32
click at [215, 195] on span "702 6047 6198 9942" at bounding box center [220, 193] width 106 height 17
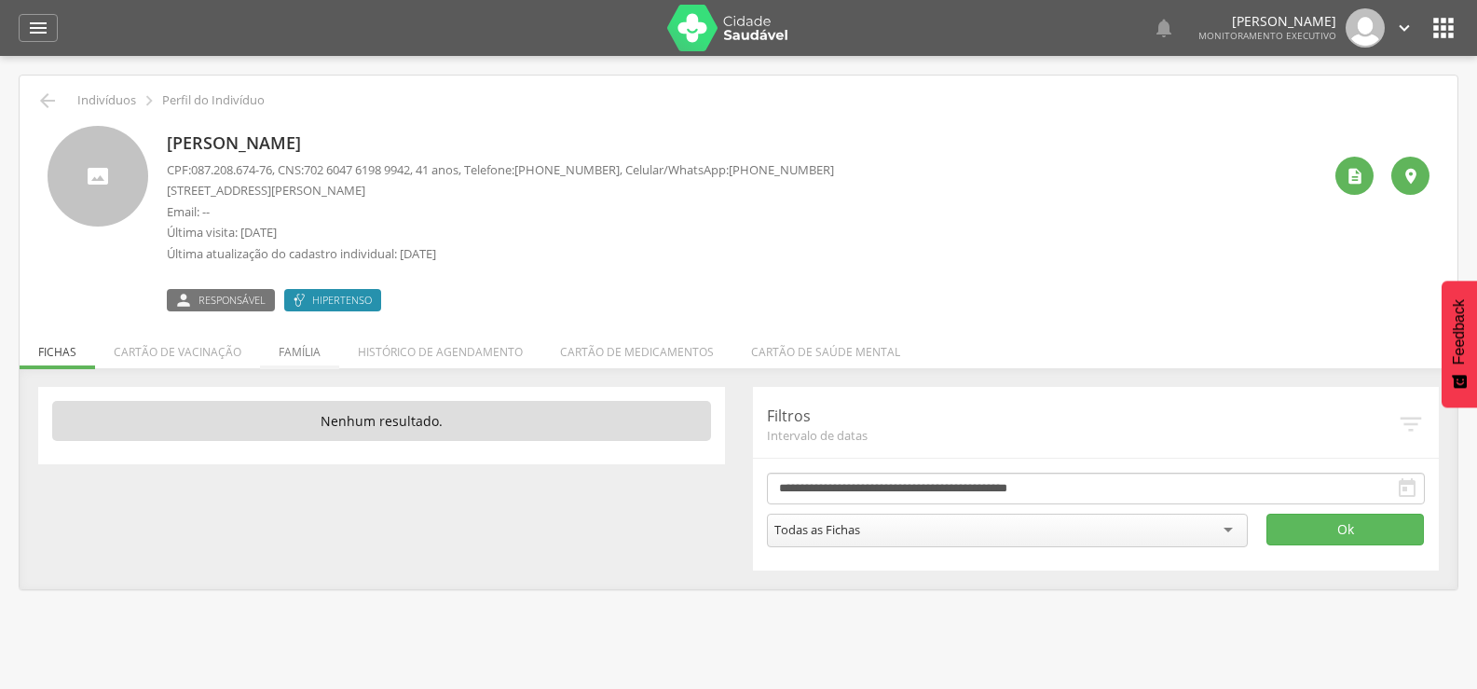
click at [301, 355] on li "Família" at bounding box center [299, 347] width 79 height 44
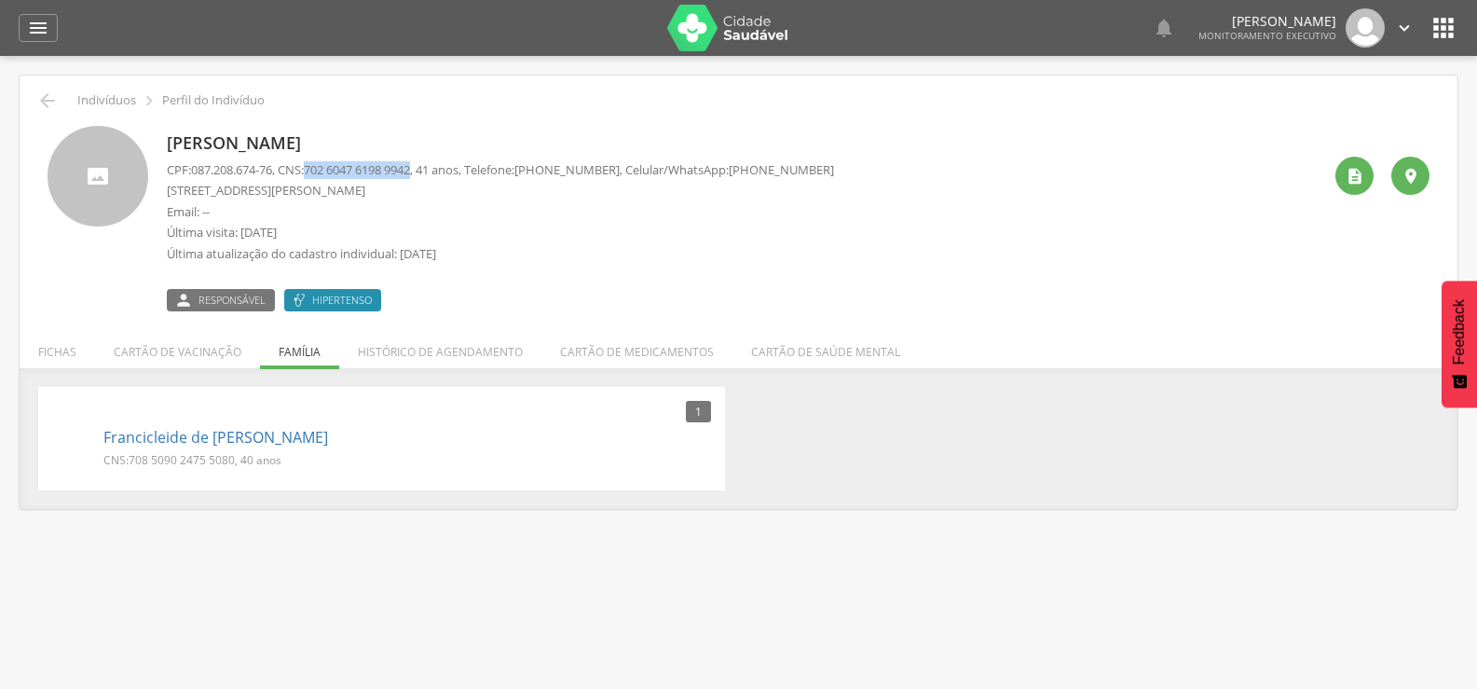
drag, startPoint x: 319, startPoint y: 172, endPoint x: 430, endPoint y: 174, distance: 110.9
click at [410, 174] on span "702 6047 6198 9942" at bounding box center [357, 169] width 106 height 17
drag, startPoint x: 130, startPoint y: 462, endPoint x: 234, endPoint y: 461, distance: 104.4
click at [234, 461] on p "CNS: 708 5090 2475 5080 , 40 anos" at bounding box center [192, 460] width 178 height 16
click at [51, 108] on icon "" at bounding box center [47, 100] width 22 height 22
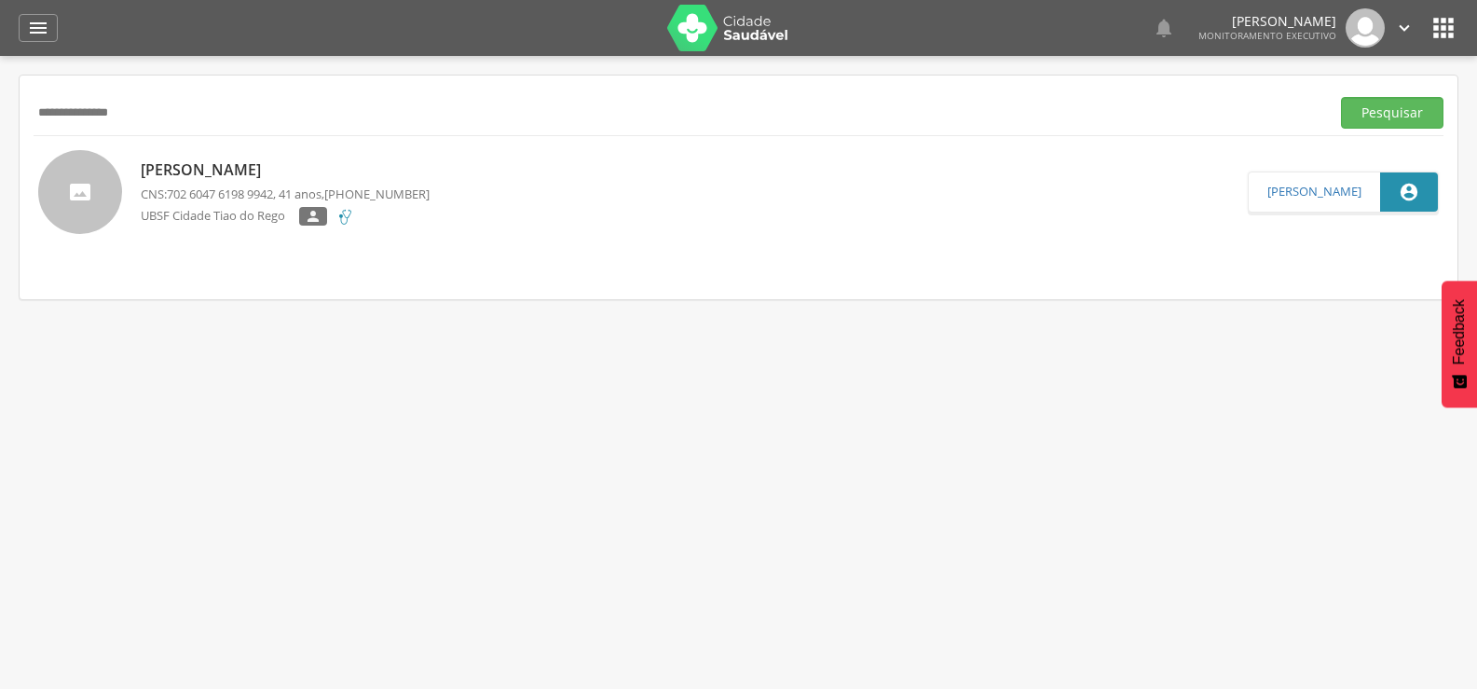
click at [105, 108] on input "**********" at bounding box center [678, 113] width 1289 height 32
paste input "text"
click at [1341, 97] on button "Pesquisar" at bounding box center [1392, 113] width 102 height 32
click at [197, 159] on p "[PERSON_NAME]" at bounding box center [285, 169] width 289 height 21
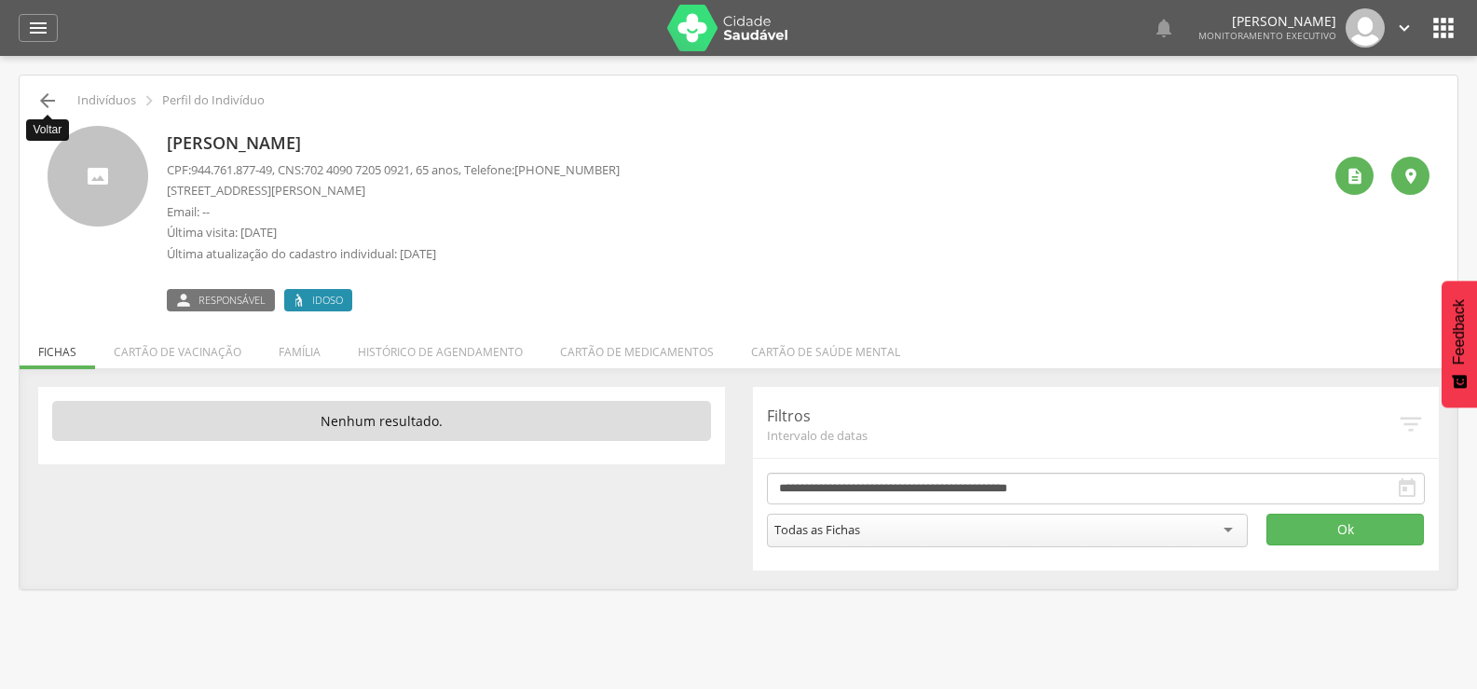
click at [41, 104] on icon "" at bounding box center [47, 100] width 22 height 22
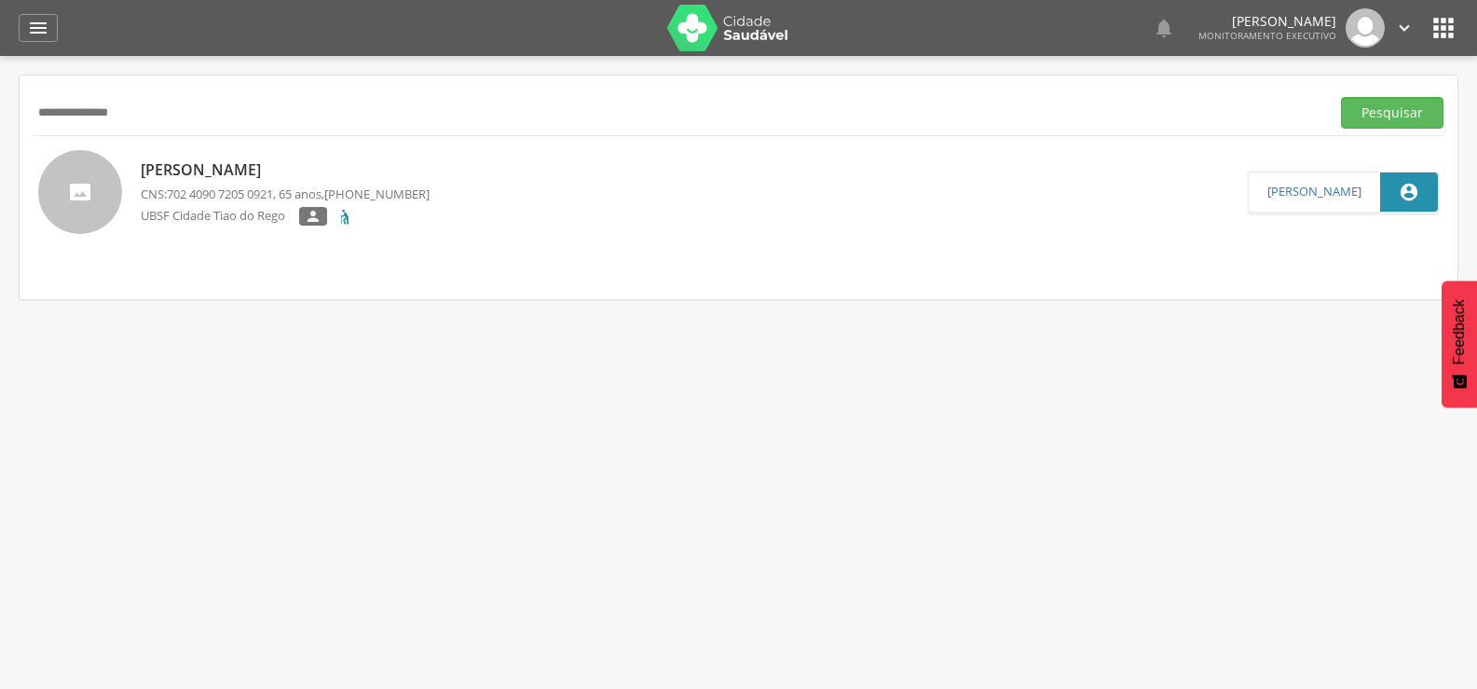
click at [87, 110] on input "**********" at bounding box center [678, 113] width 1289 height 32
paste input "text"
click at [1341, 97] on button "Pesquisar" at bounding box center [1392, 113] width 102 height 32
click at [238, 183] on div "[PERSON_NAME] CNS: 700 7059 3652 2375 , 20 anos, [PHONE_NUMBER] [GEOGRAPHIC_DAT…" at bounding box center [285, 192] width 289 height 77
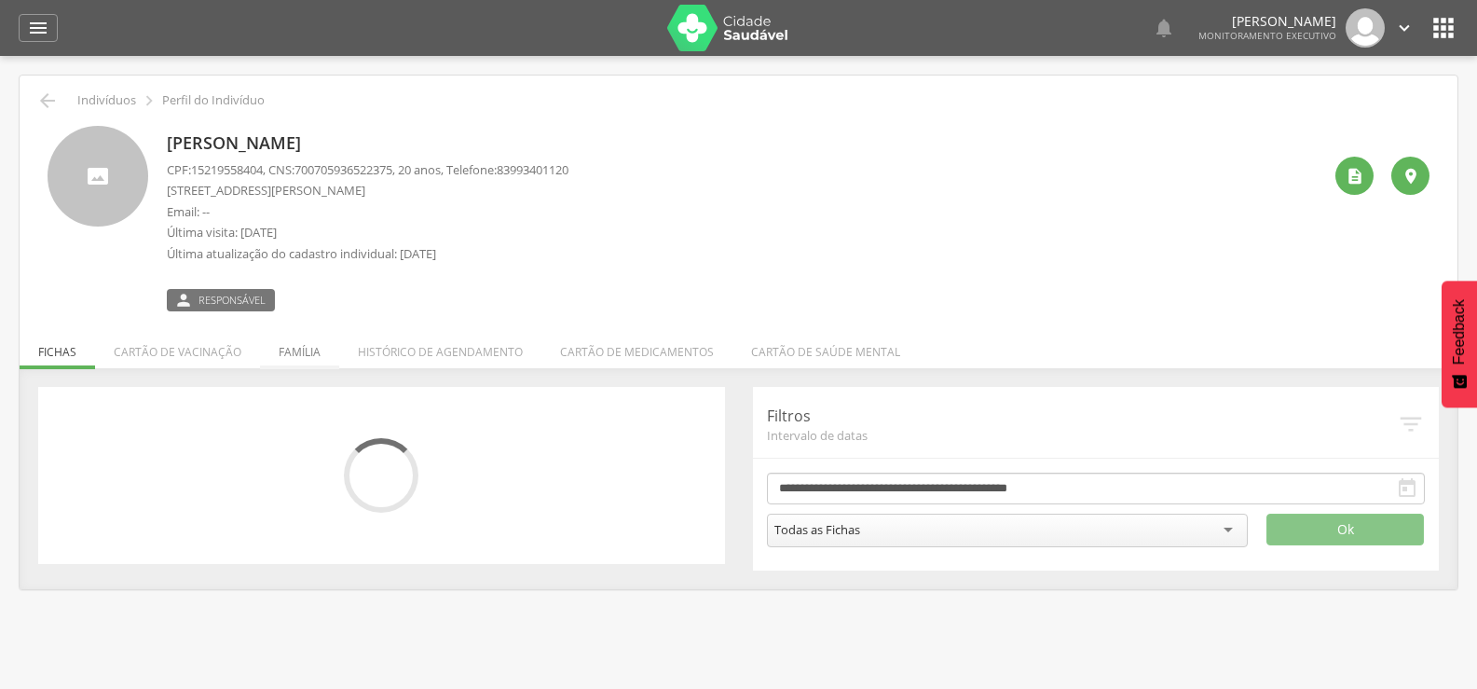
click at [302, 345] on li "Família" at bounding box center [299, 347] width 79 height 44
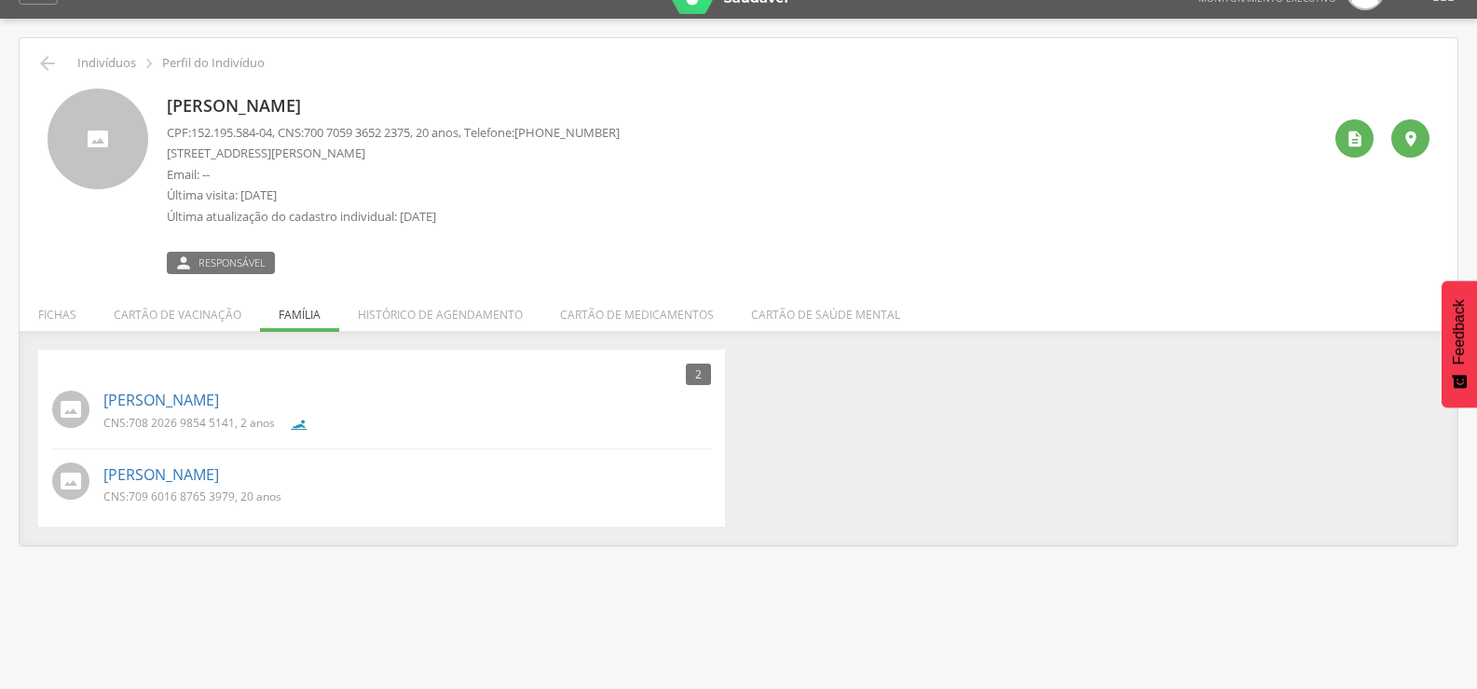
scroll to position [56, 0]
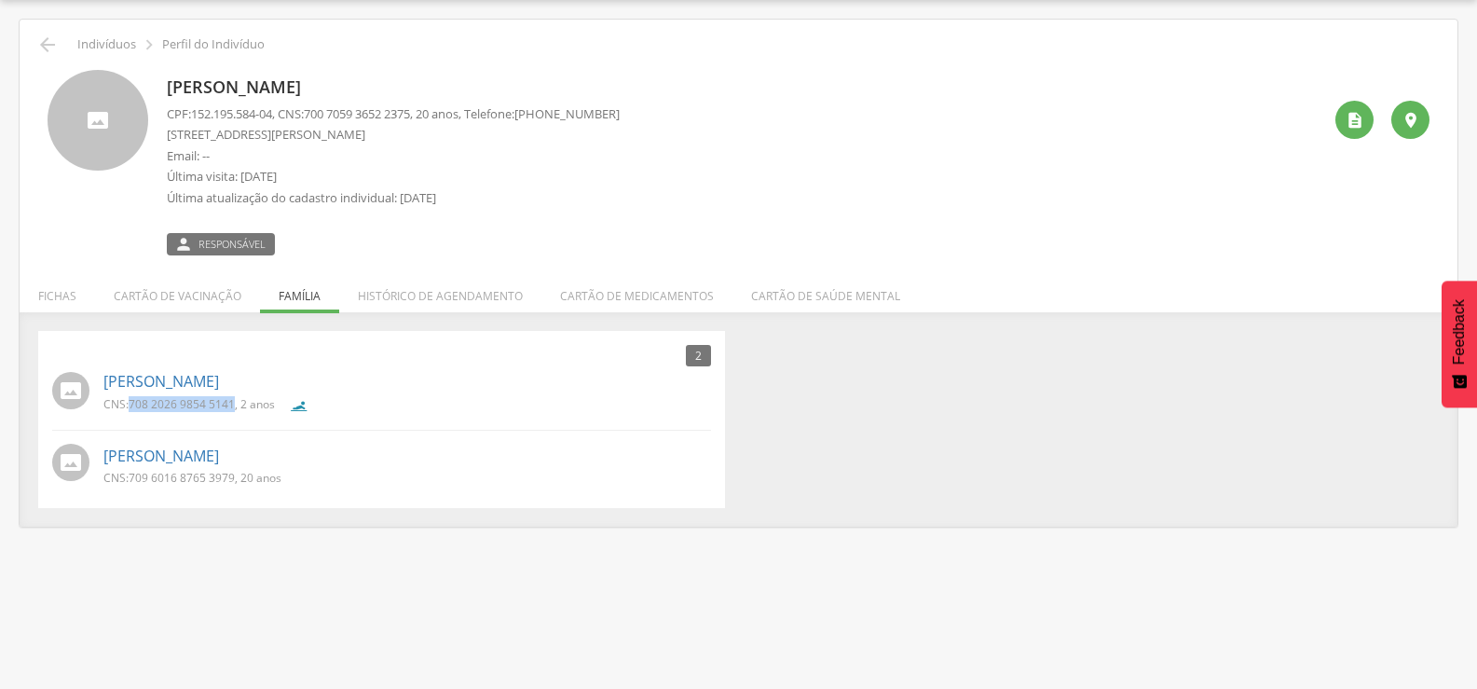
drag, startPoint x: 132, startPoint y: 405, endPoint x: 234, endPoint y: 405, distance: 101.6
click at [234, 405] on span "708 2026 9854 5141" at bounding box center [182, 404] width 106 height 16
drag, startPoint x: 131, startPoint y: 475, endPoint x: 235, endPoint y: 476, distance: 103.4
click at [235, 476] on span "709 6016 8765 3979" at bounding box center [182, 478] width 106 height 16
drag, startPoint x: 55, startPoint y: 38, endPoint x: 69, endPoint y: 53, distance: 20.4
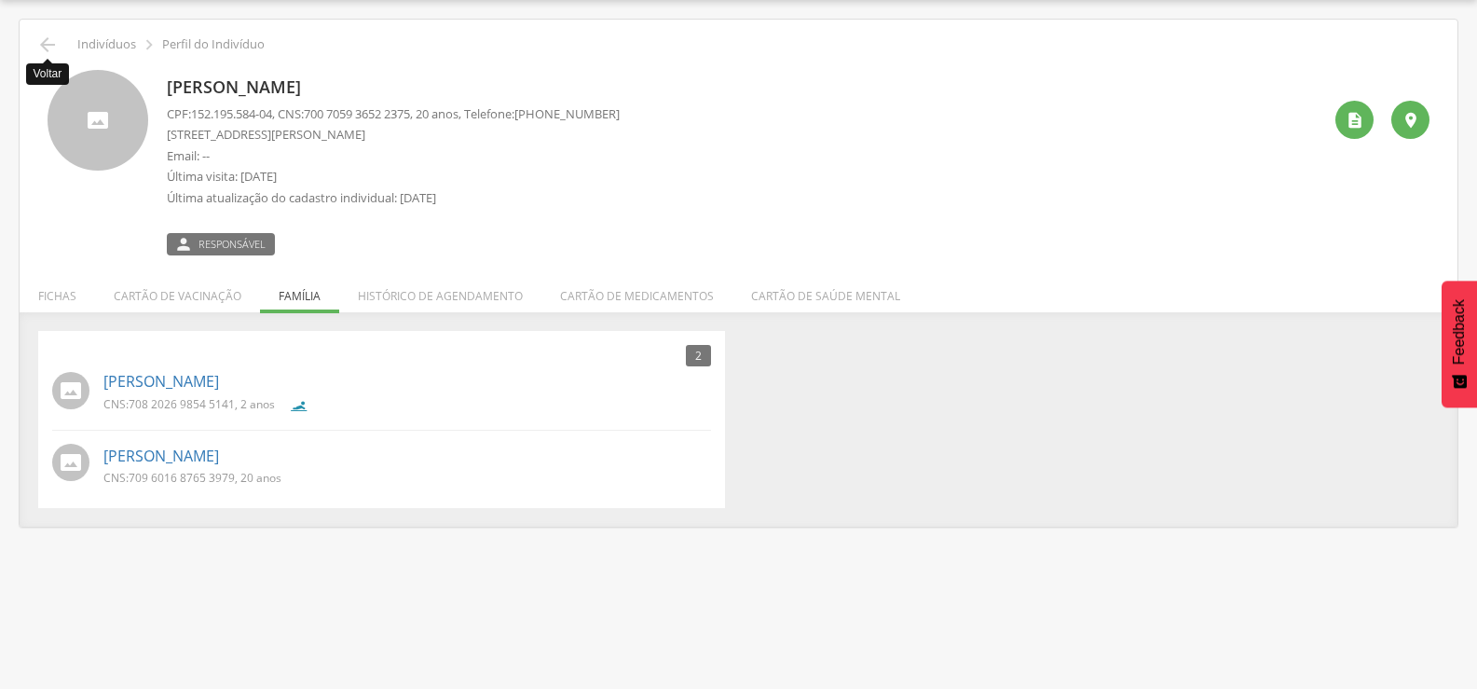
click at [53, 42] on icon "" at bounding box center [47, 45] width 22 height 22
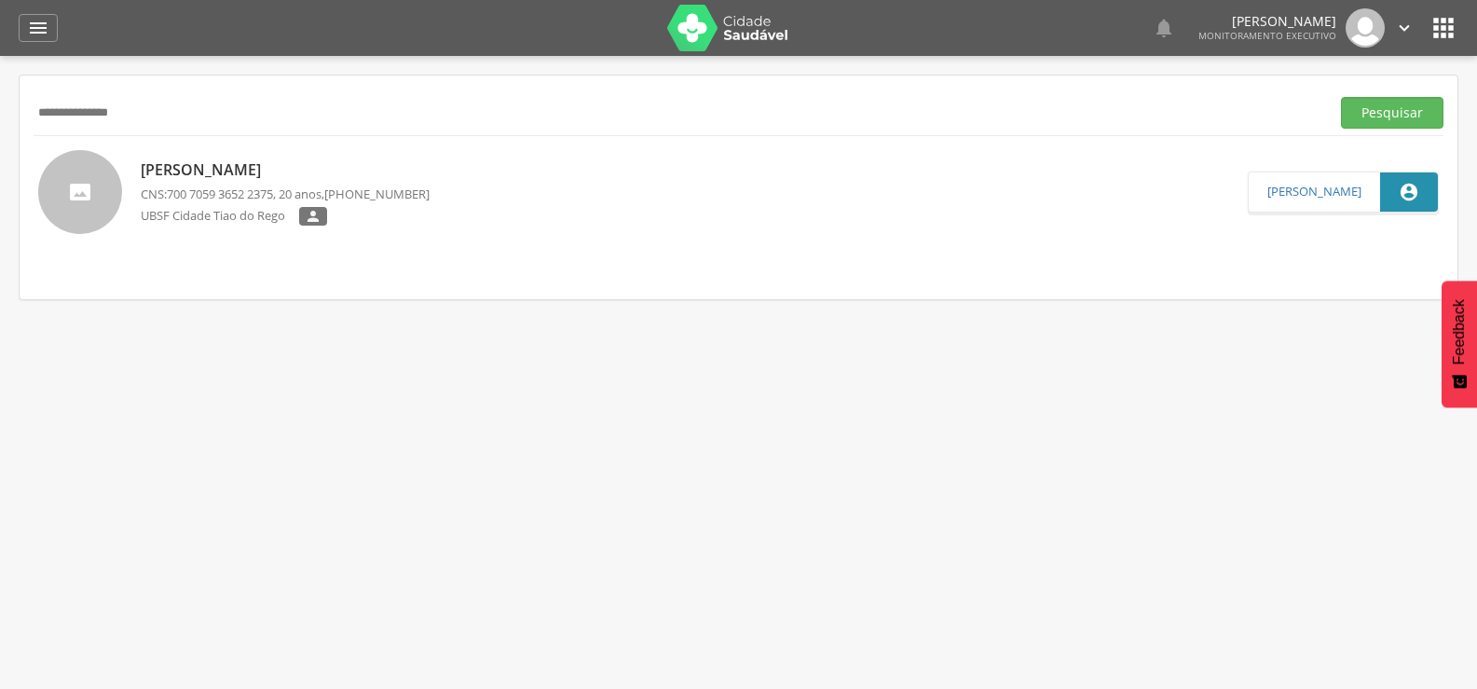
click at [106, 93] on div "**********" at bounding box center [739, 112] width 1410 height 46
click at [116, 102] on input "**********" at bounding box center [678, 113] width 1289 height 32
paste input "text"
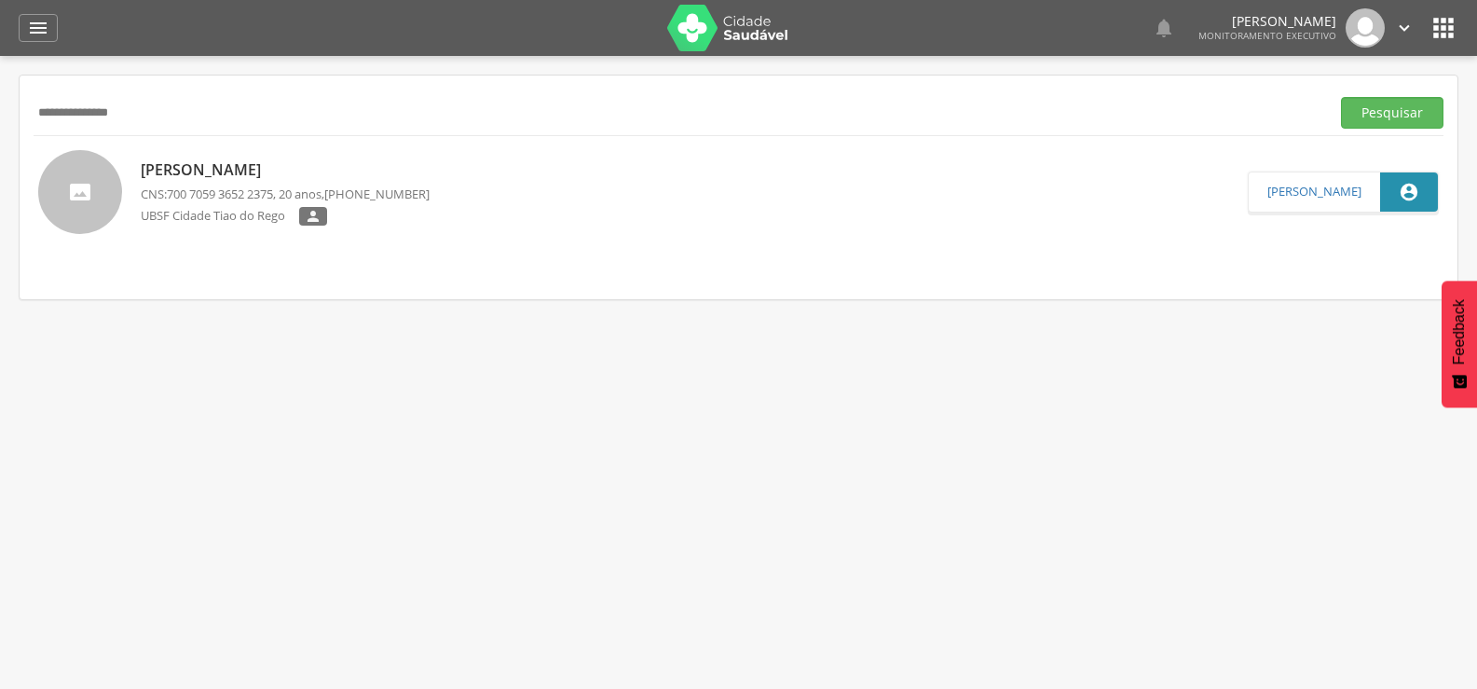
click at [1341, 97] on button "Pesquisar" at bounding box center [1392, 113] width 102 height 32
click at [280, 175] on p "[PERSON_NAME]" at bounding box center [285, 169] width 289 height 21
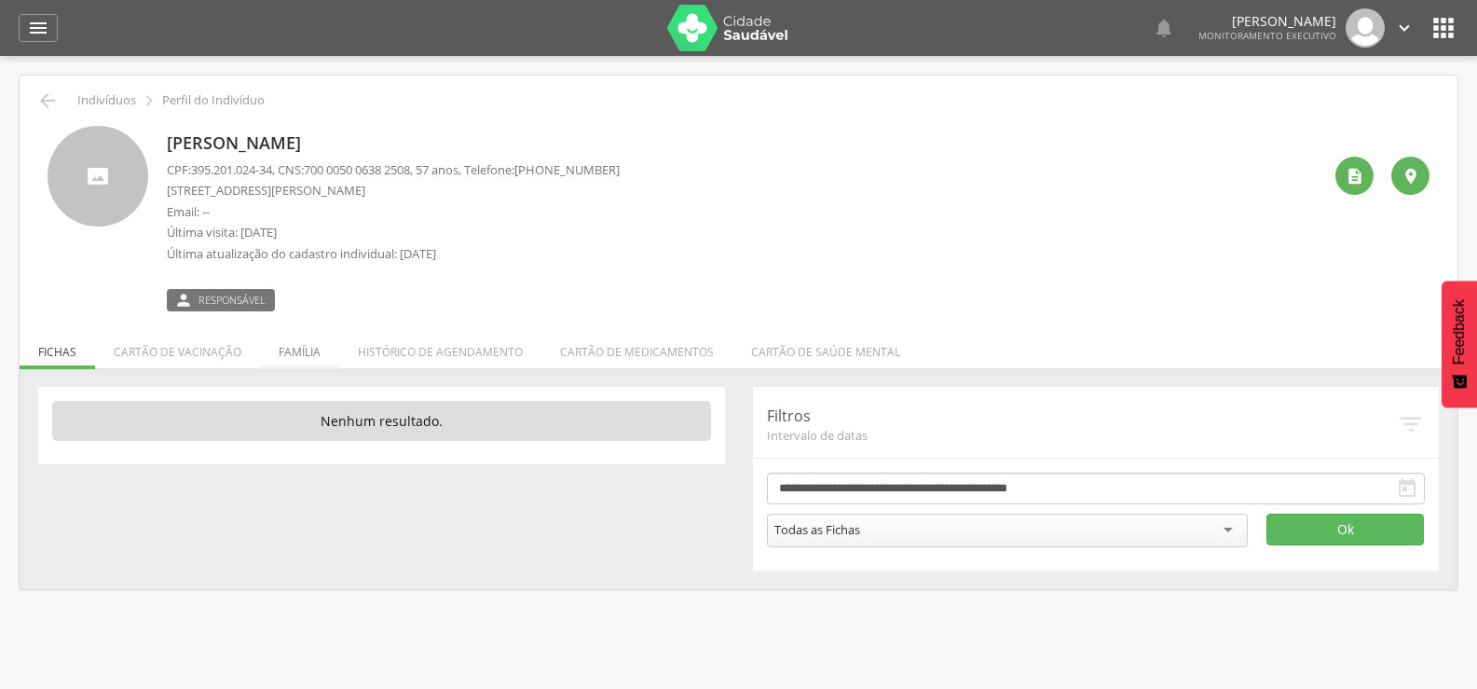
drag, startPoint x: 295, startPoint y: 321, endPoint x: 301, endPoint y: 343, distance: 23.1
click at [296, 327] on div " Indivíduos  Perfil do Indivíduo [PERSON_NAME] CPF: 395.201.024-34 , CNS: [PH…" at bounding box center [739, 331] width 1438 height 513
click at [302, 344] on li "Família" at bounding box center [299, 347] width 79 height 44
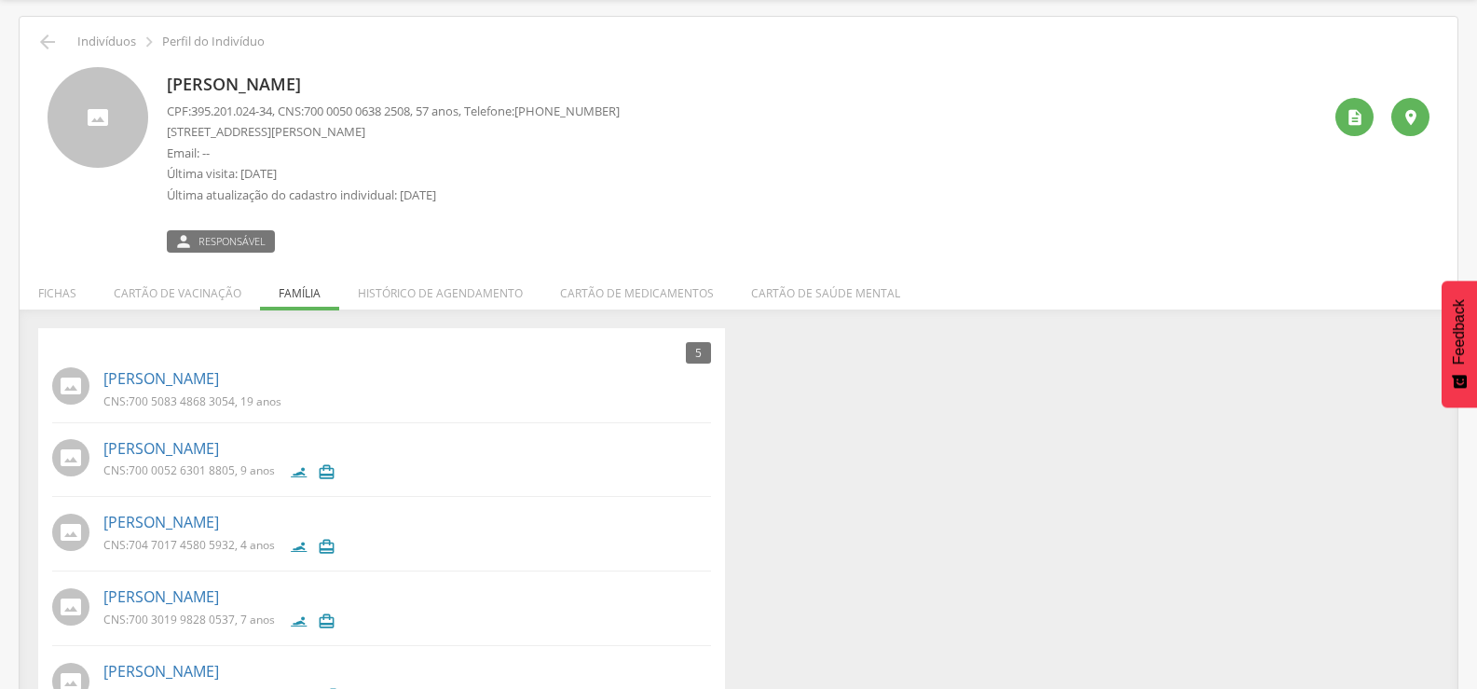
scroll to position [118, 0]
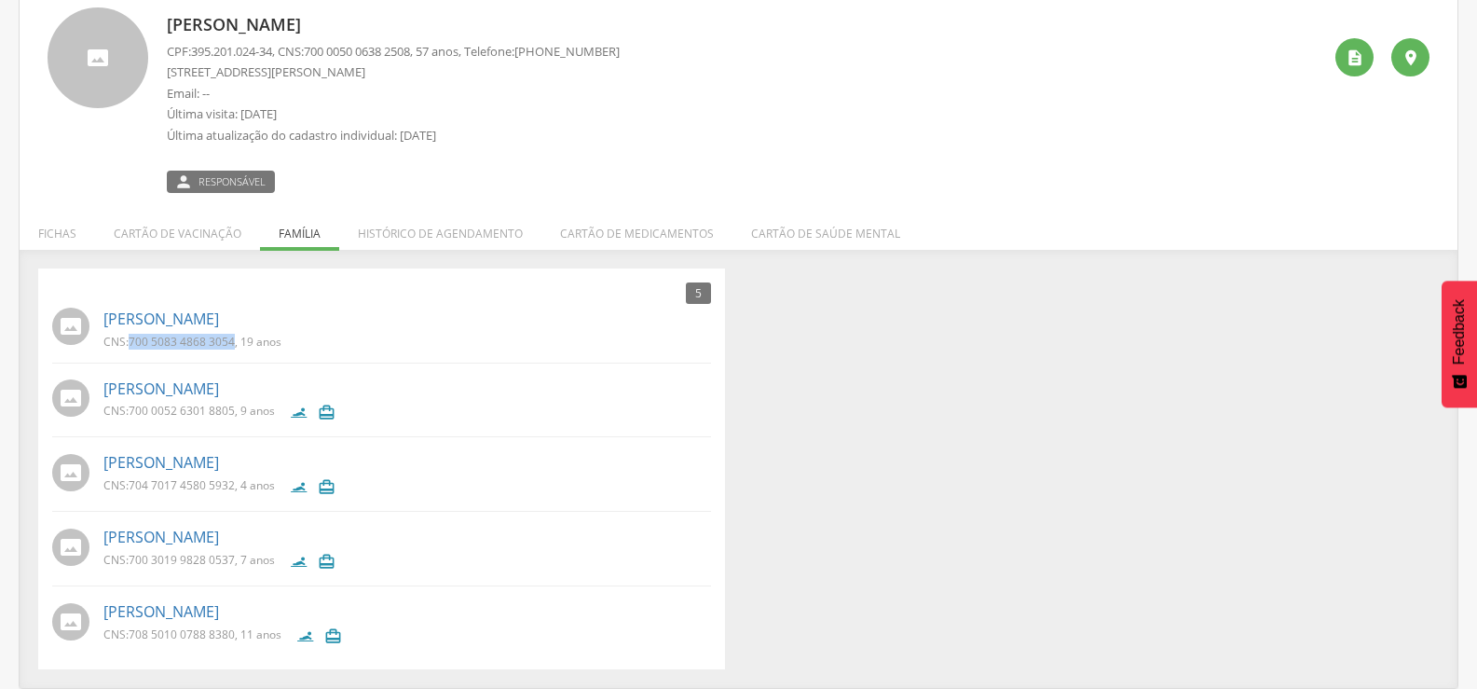
drag, startPoint x: 131, startPoint y: 347, endPoint x: 233, endPoint y: 346, distance: 101.6
click at [233, 346] on span "700 5083 4868 3054" at bounding box center [182, 342] width 106 height 16
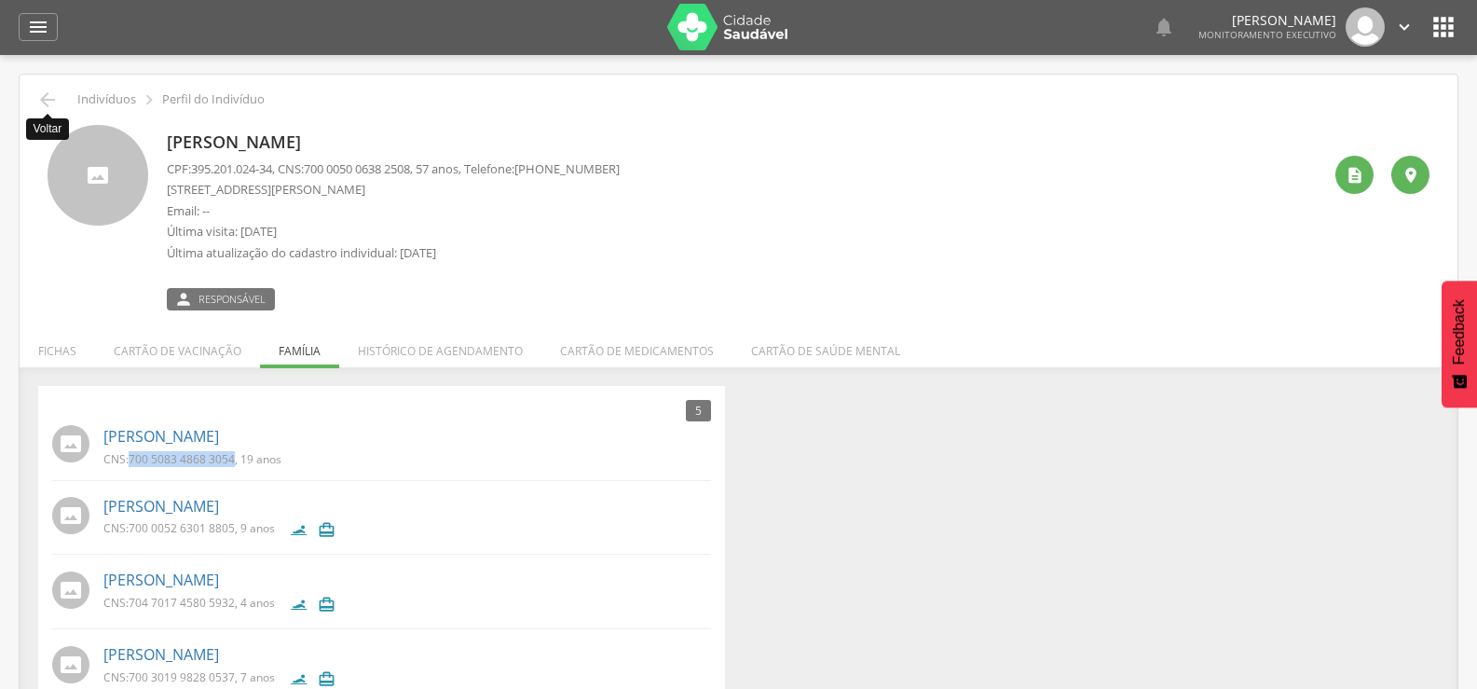
scroll to position [0, 0]
click at [48, 102] on icon "" at bounding box center [47, 100] width 22 height 22
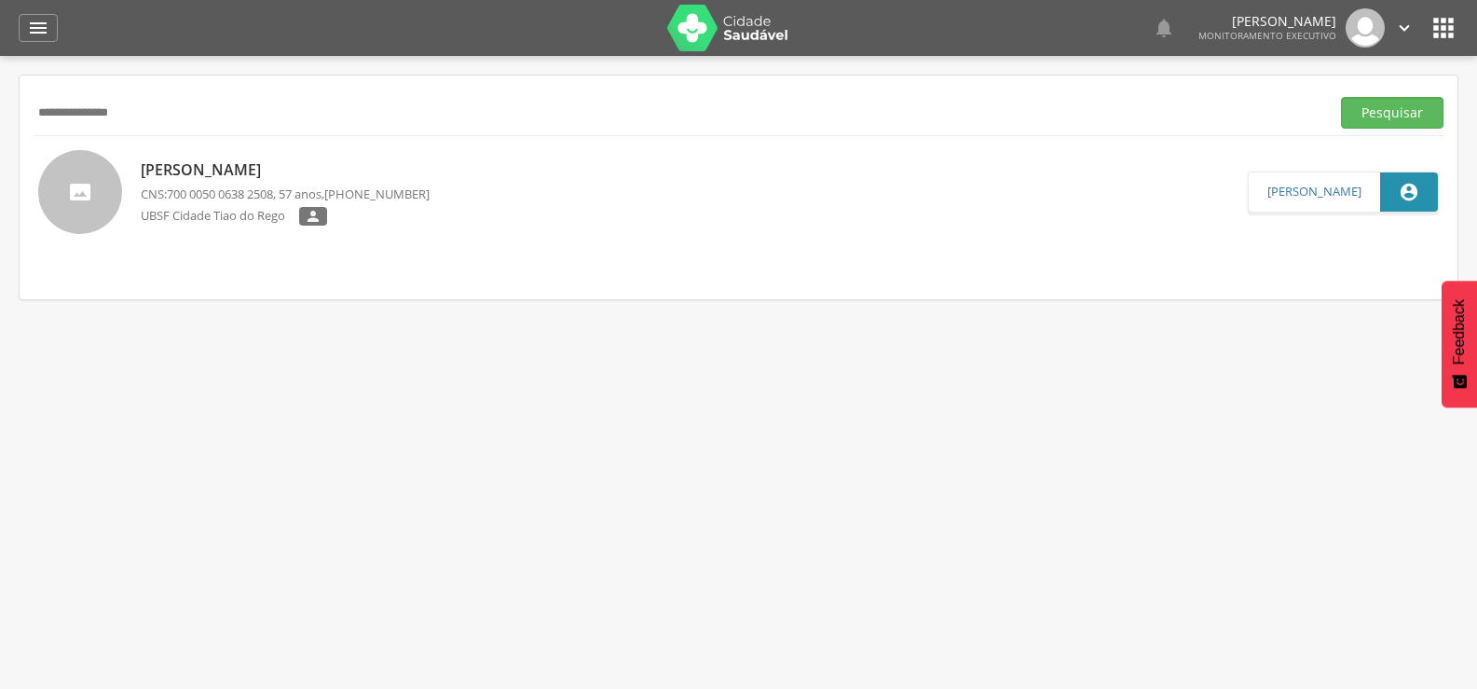
click at [109, 117] on input "**********" at bounding box center [678, 113] width 1289 height 32
paste input "text"
click at [1341, 97] on button "Pesquisar" at bounding box center [1392, 113] width 102 height 32
click at [198, 207] on p "UBSF Cidade Tiao do Rego" at bounding box center [220, 217] width 158 height 20
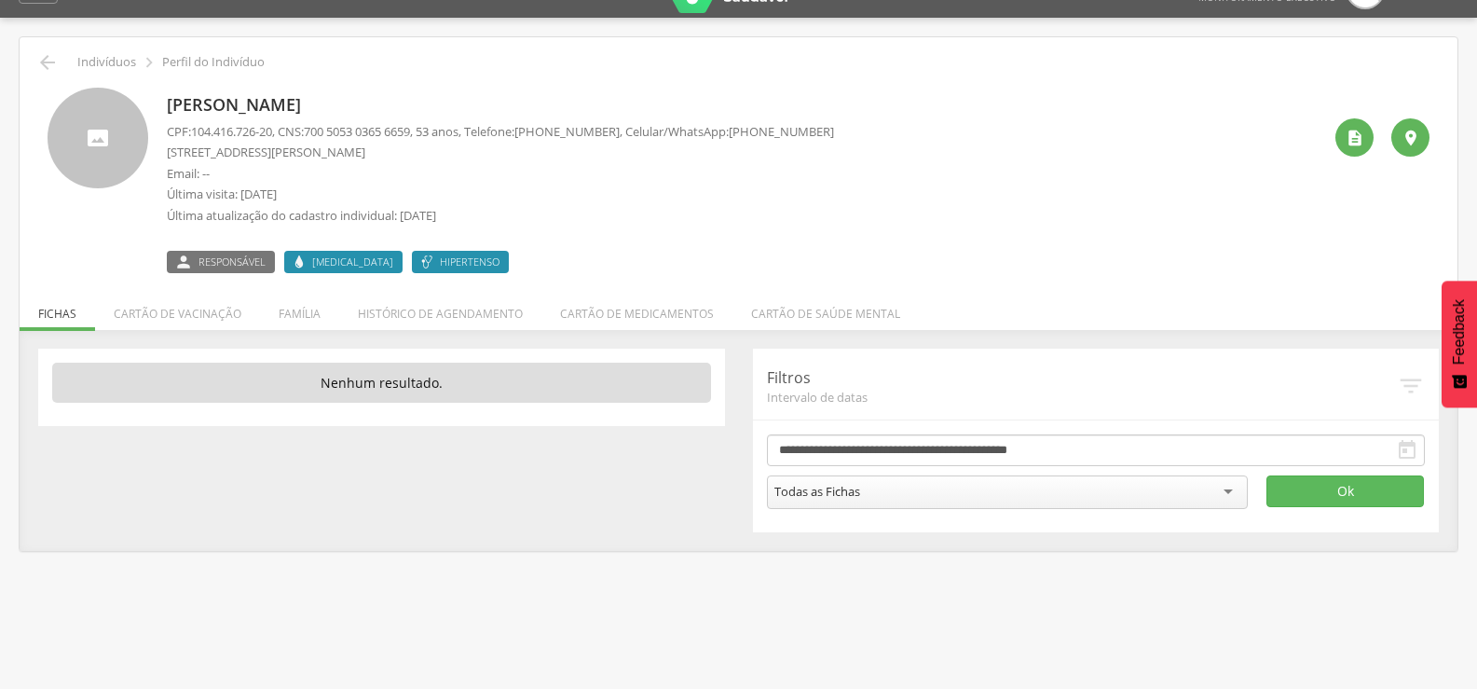
scroll to position [56, 0]
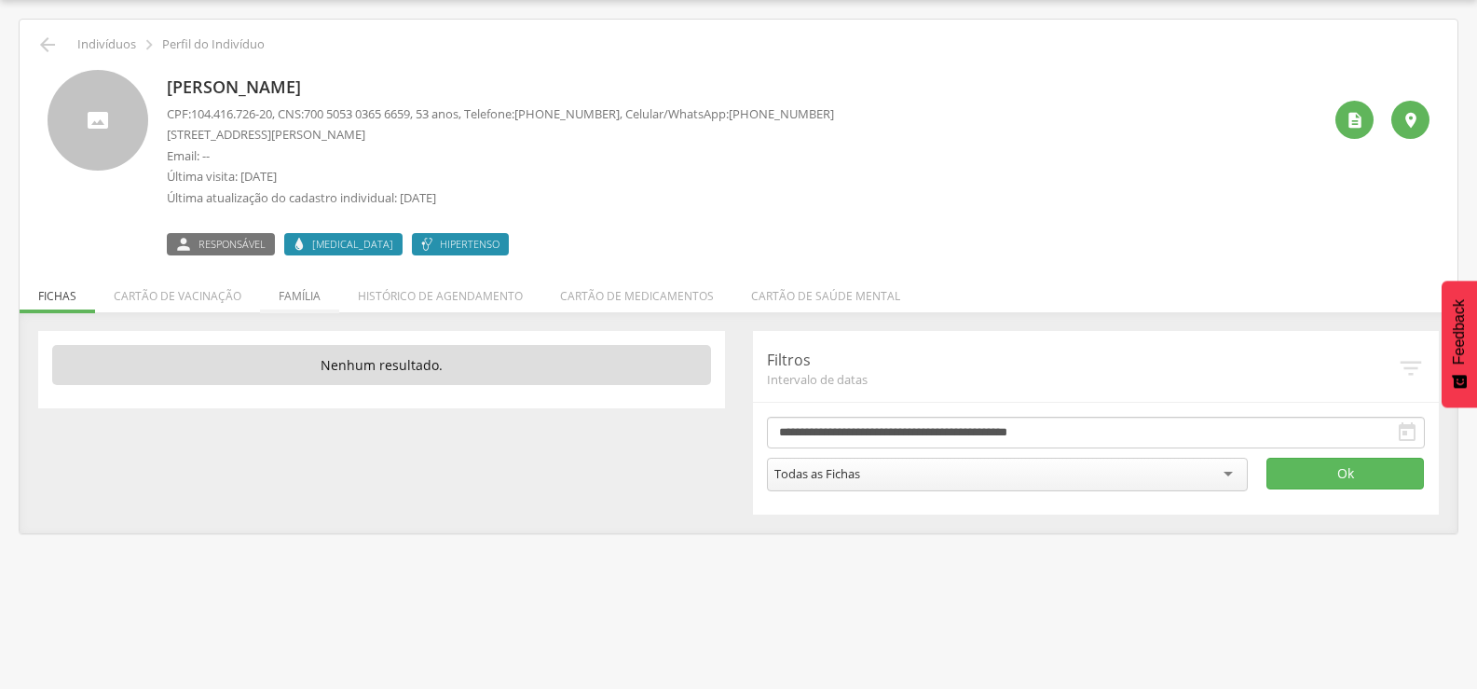
click at [310, 296] on li "Família" at bounding box center [299, 291] width 79 height 44
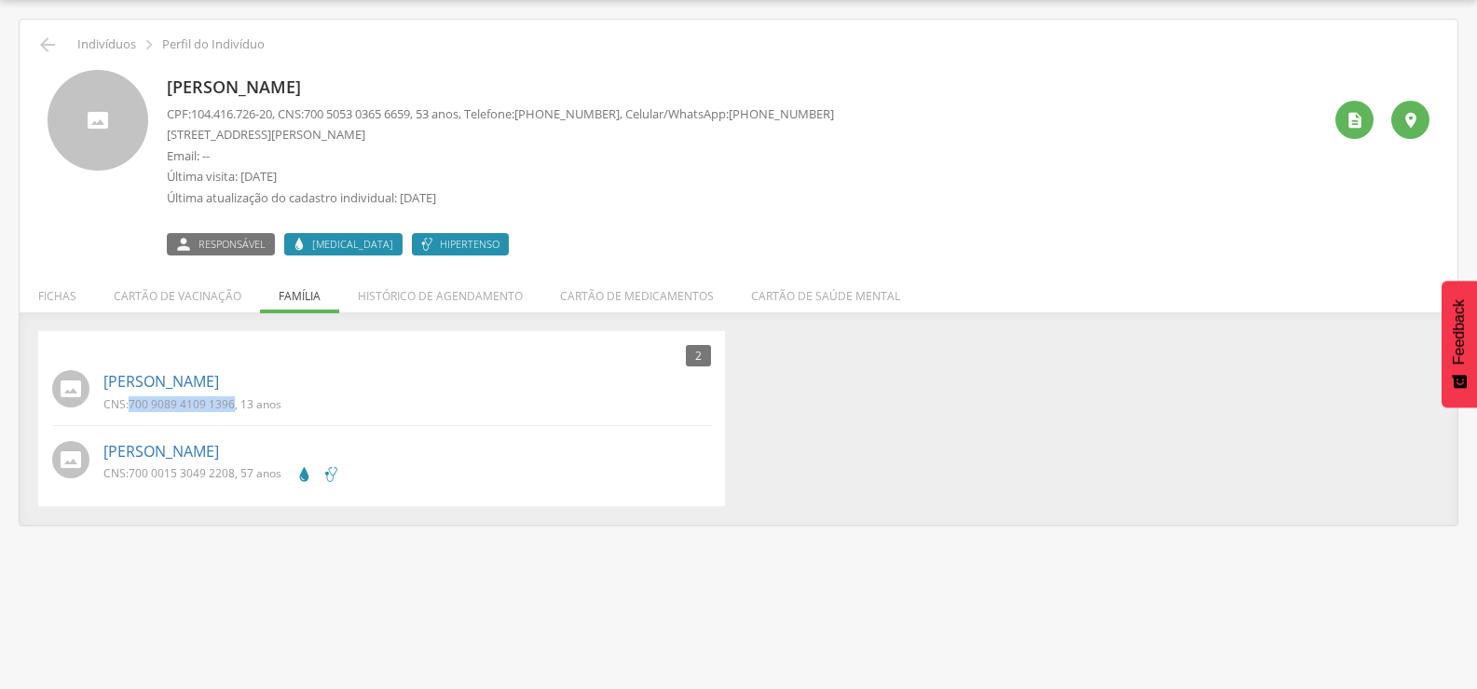
drag, startPoint x: 130, startPoint y: 403, endPoint x: 234, endPoint y: 409, distance: 103.6
click at [234, 409] on span "700 9089 4109 1396" at bounding box center [182, 404] width 106 height 16
drag, startPoint x: 132, startPoint y: 474, endPoint x: 233, endPoint y: 471, distance: 100.7
click at [233, 471] on span "700 0015 3049 2208" at bounding box center [182, 473] width 106 height 16
click at [55, 42] on icon "" at bounding box center [47, 45] width 22 height 22
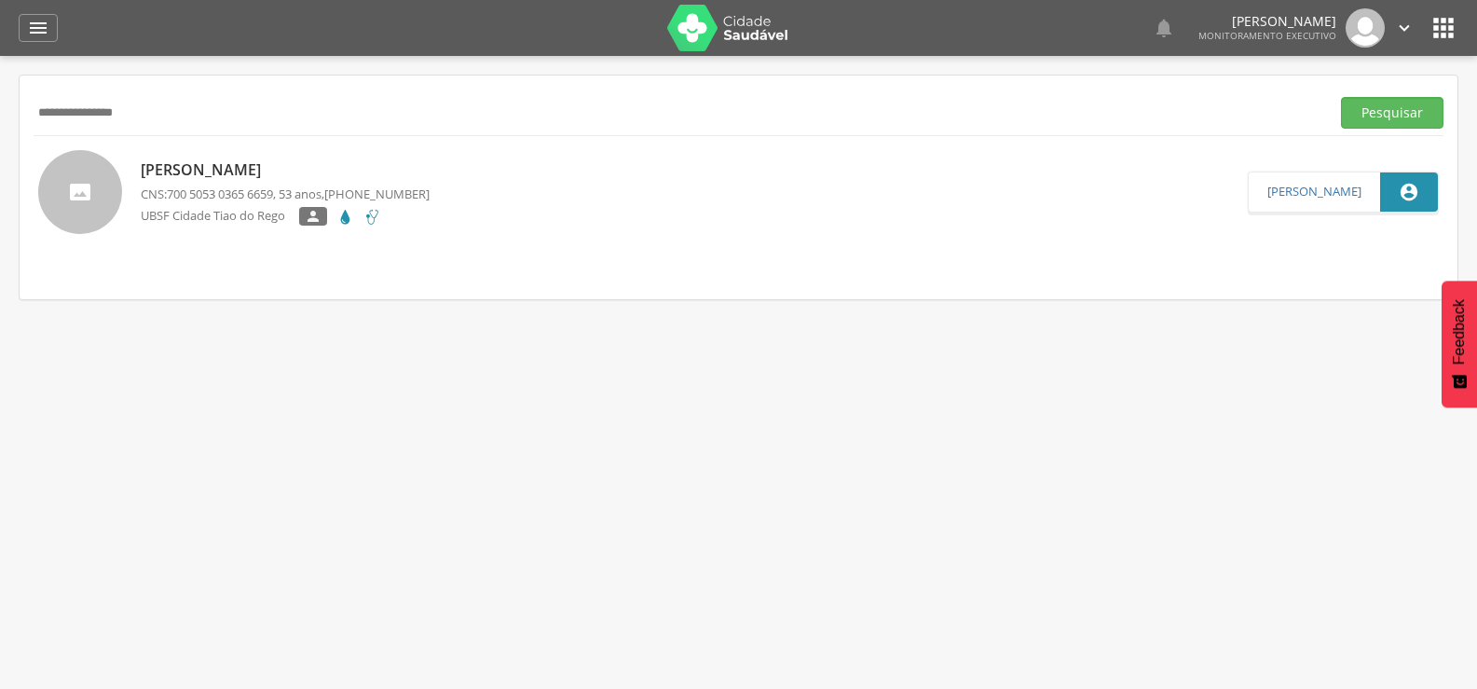
click at [85, 116] on input "**********" at bounding box center [678, 113] width 1289 height 32
paste input "text"
click at [1341, 97] on button "Pesquisar" at bounding box center [1392, 113] width 102 height 32
click at [289, 172] on p "[PERSON_NAME]" at bounding box center [285, 169] width 289 height 21
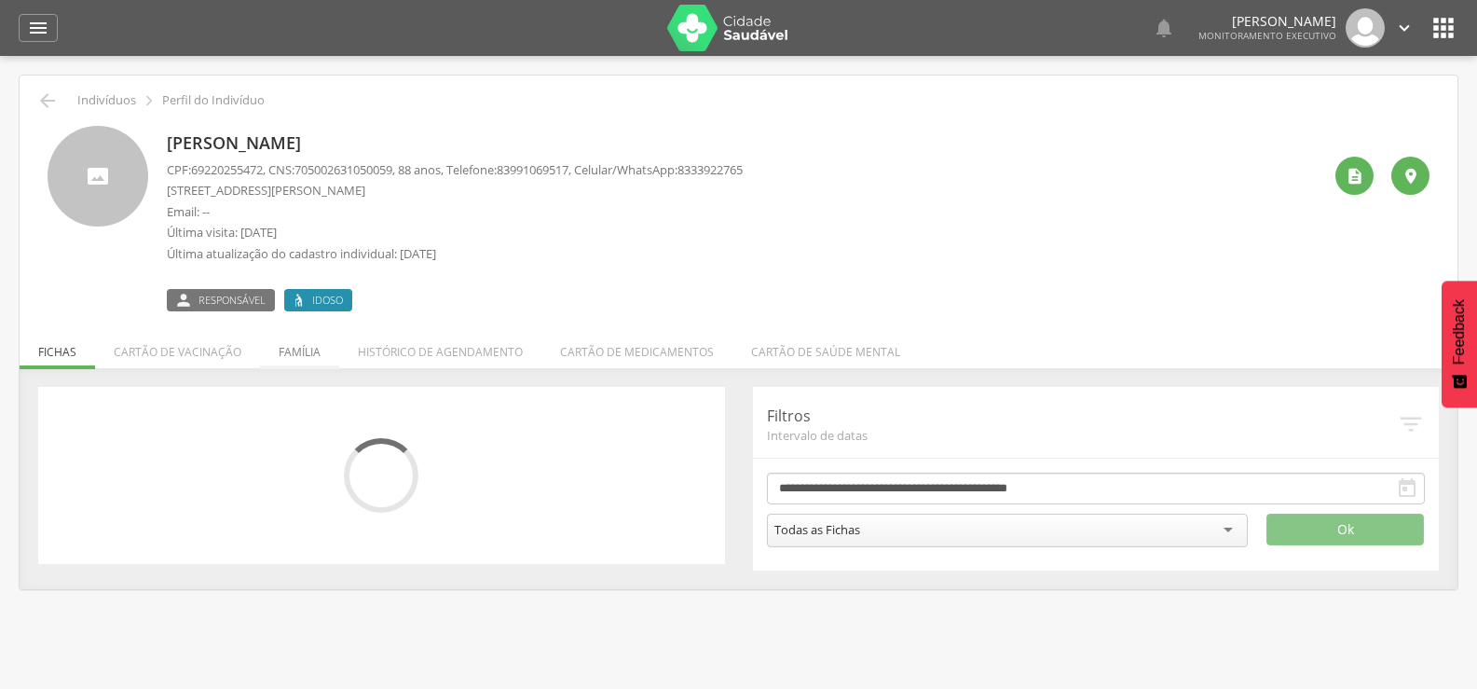
click at [285, 344] on li "Família" at bounding box center [299, 347] width 79 height 44
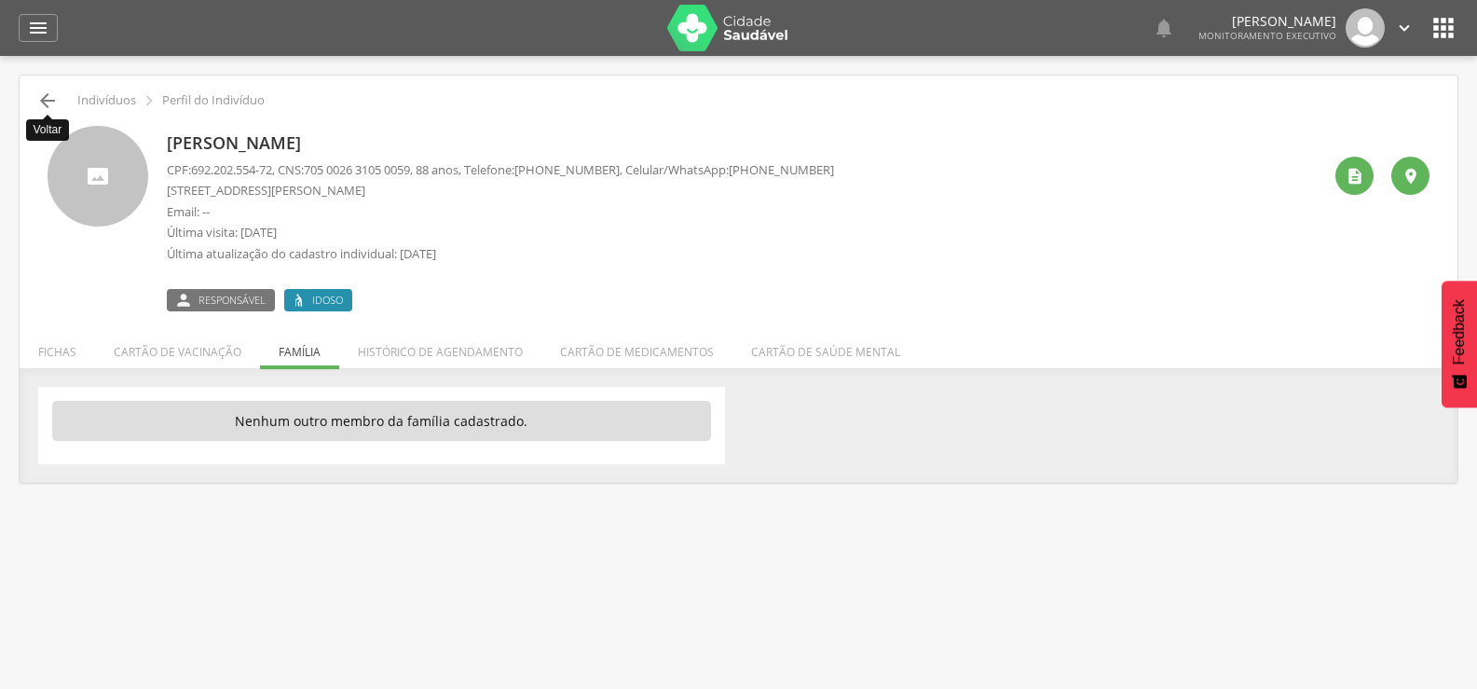
click at [54, 103] on icon "" at bounding box center [47, 100] width 22 height 22
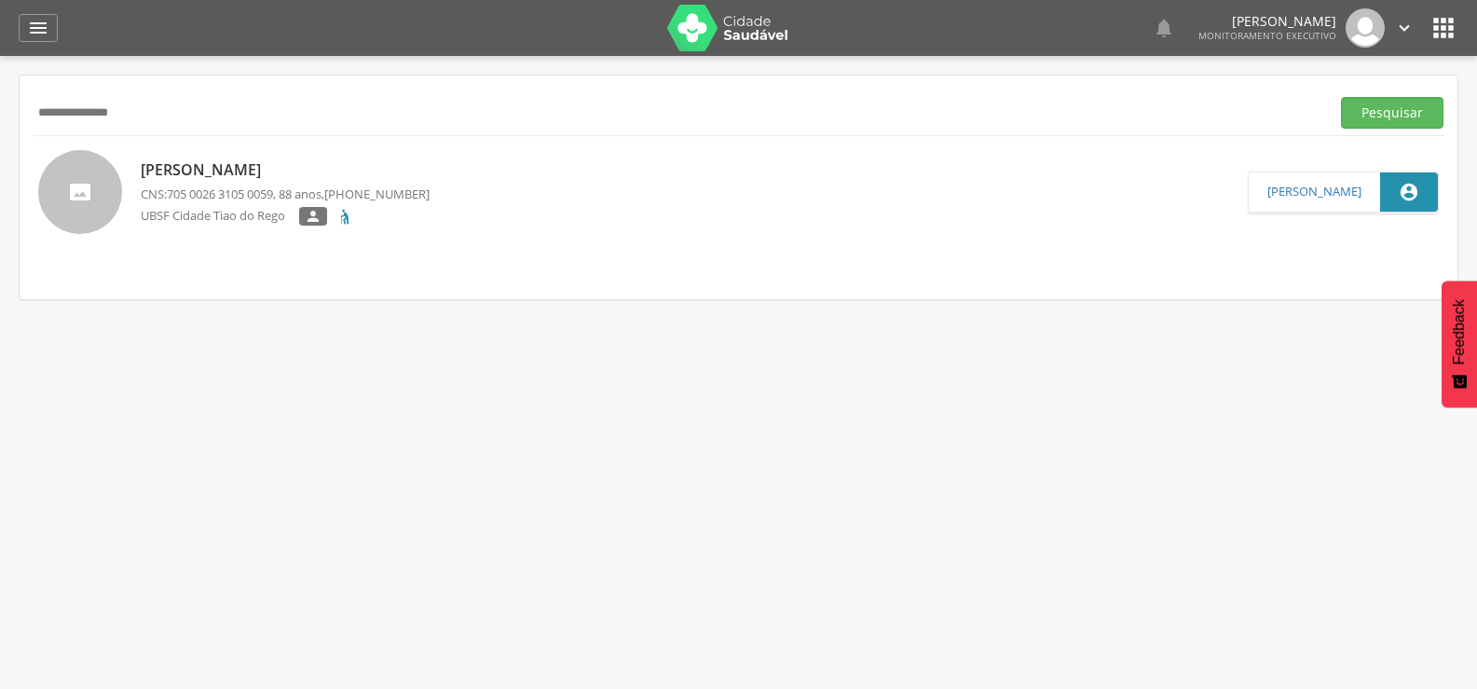
click at [116, 116] on input "**********" at bounding box center [678, 113] width 1289 height 32
paste input "text"
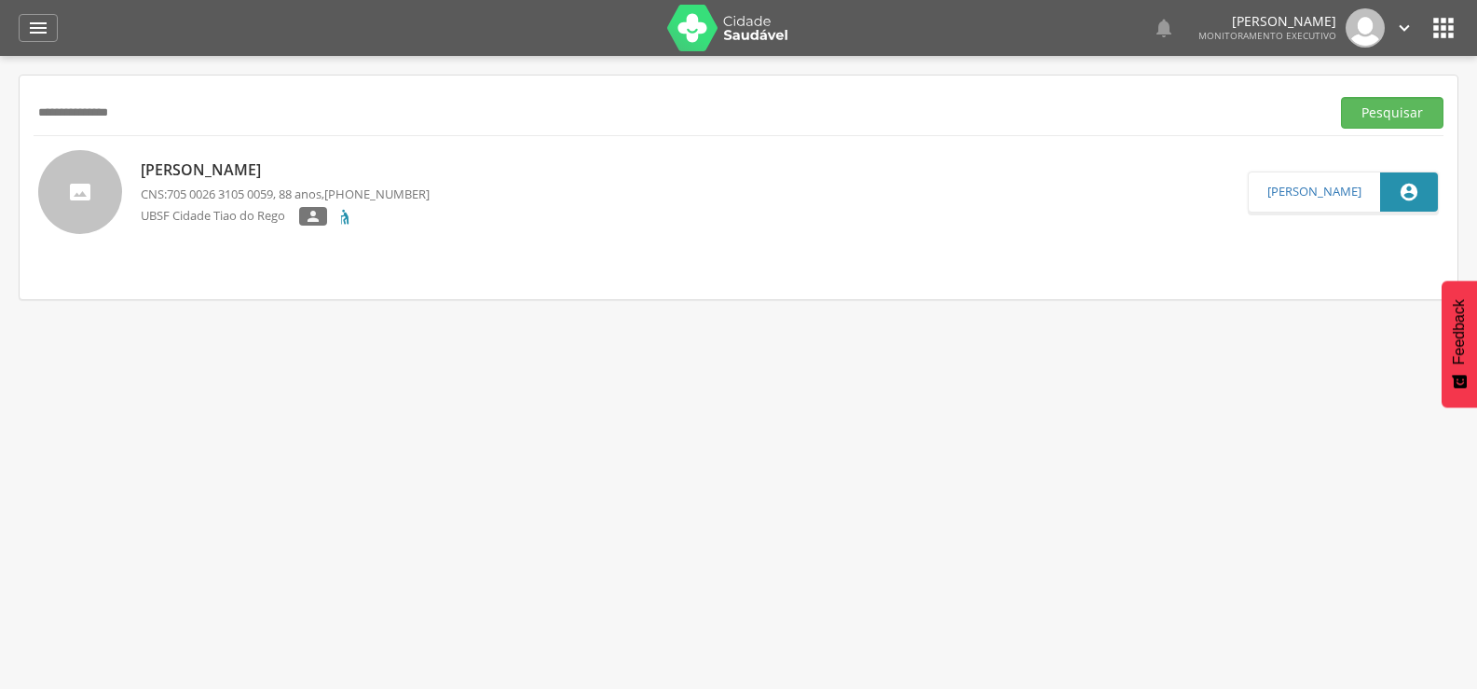
type input "**********"
click at [1341, 97] on button "Pesquisar" at bounding box center [1392, 113] width 102 height 32
click at [246, 193] on span "700 3059 9828 8639" at bounding box center [220, 193] width 106 height 17
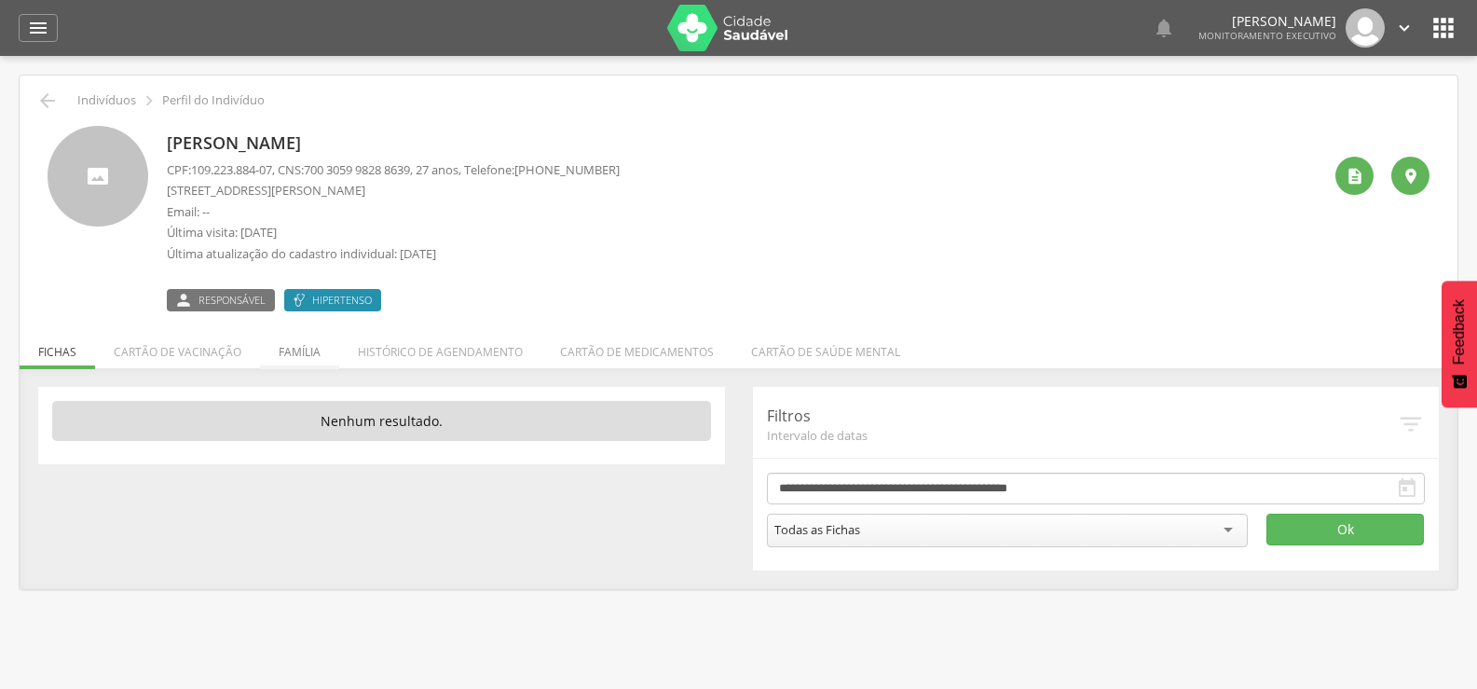
click at [299, 355] on li "Família" at bounding box center [299, 347] width 79 height 44
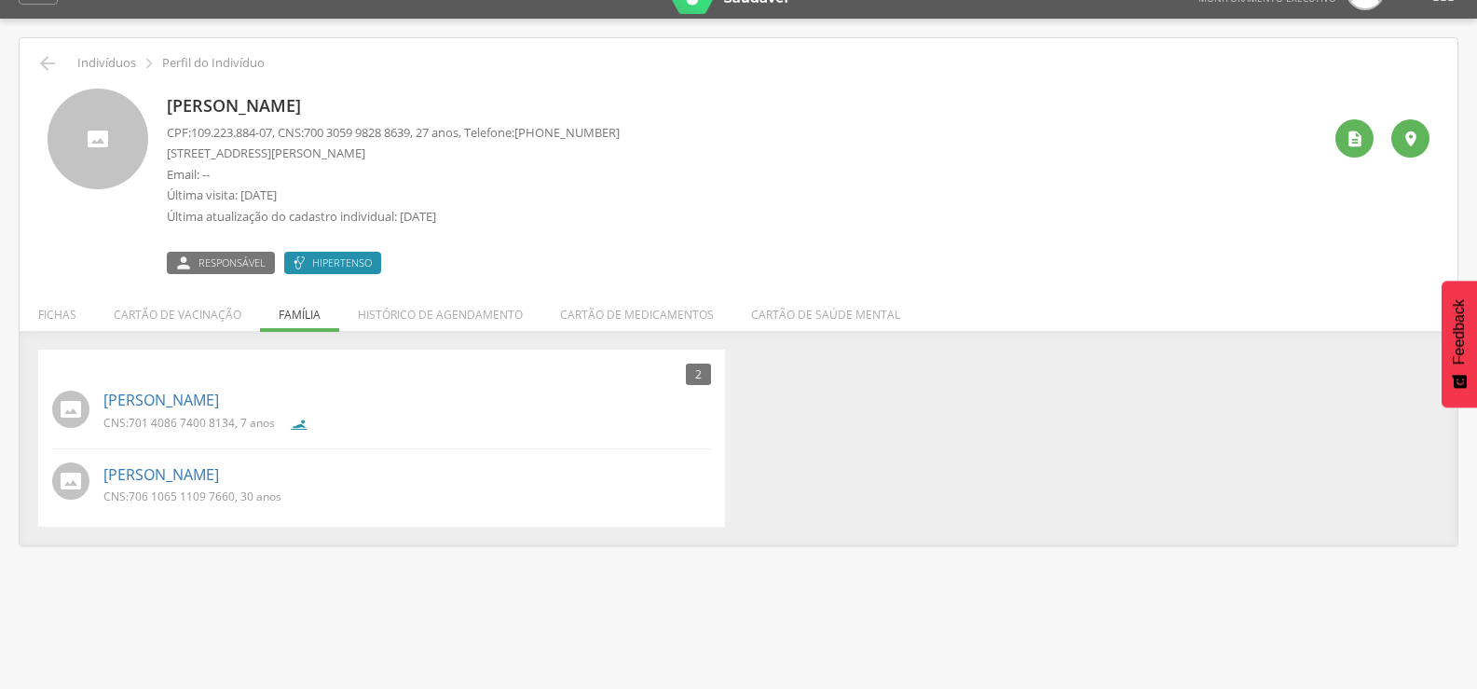
scroll to position [56, 0]
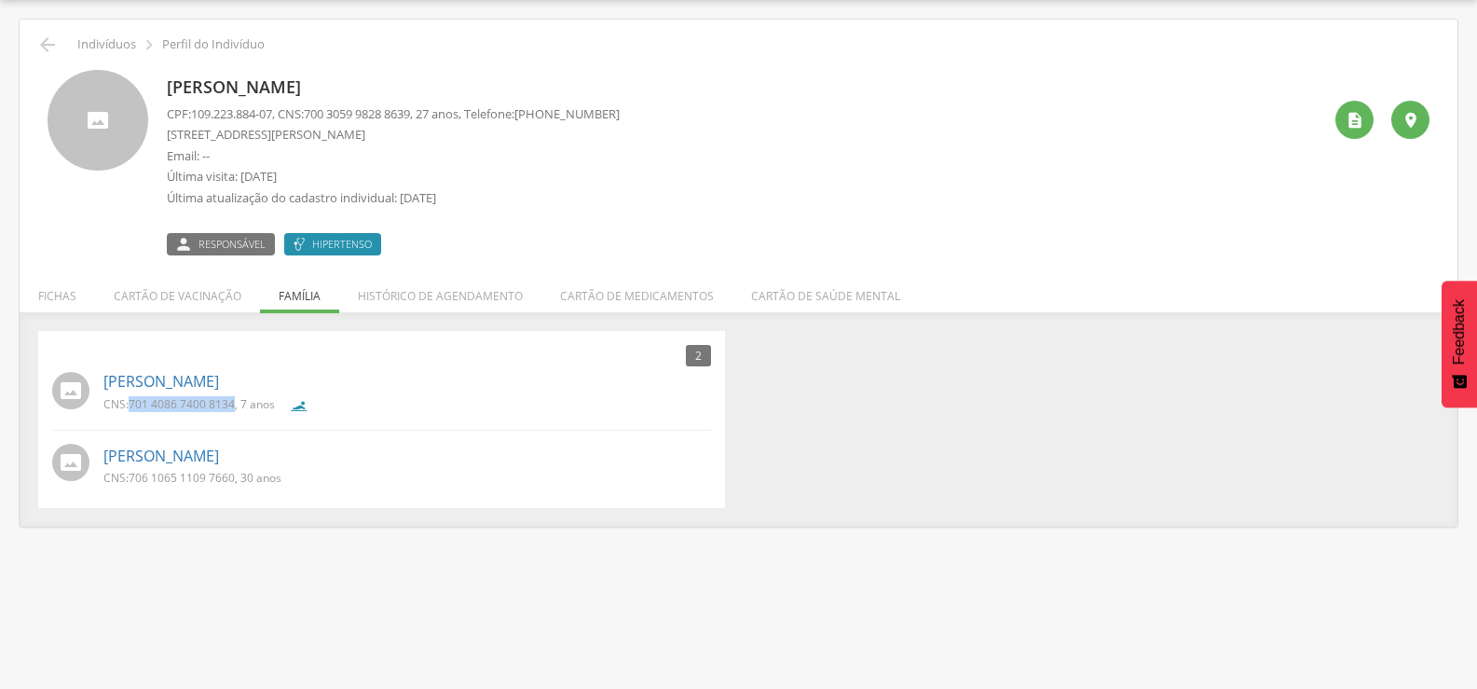
drag, startPoint x: 131, startPoint y: 406, endPoint x: 234, endPoint y: 403, distance: 102.5
click at [234, 403] on span "701 4086 7400 8134" at bounding box center [182, 404] width 106 height 16
drag, startPoint x: 130, startPoint y: 479, endPoint x: 235, endPoint y: 479, distance: 104.4
click at [235, 479] on span "706 1065 1109 7660" at bounding box center [182, 478] width 106 height 16
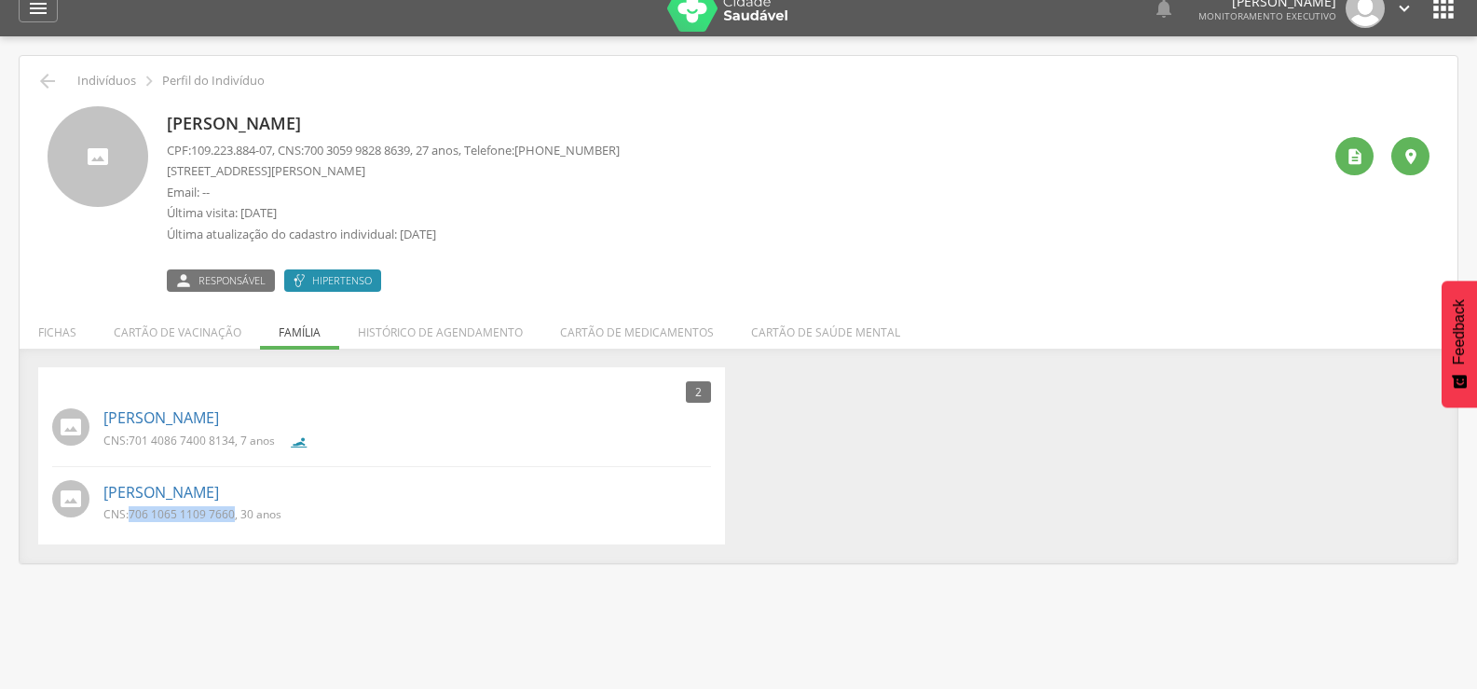
scroll to position [0, 0]
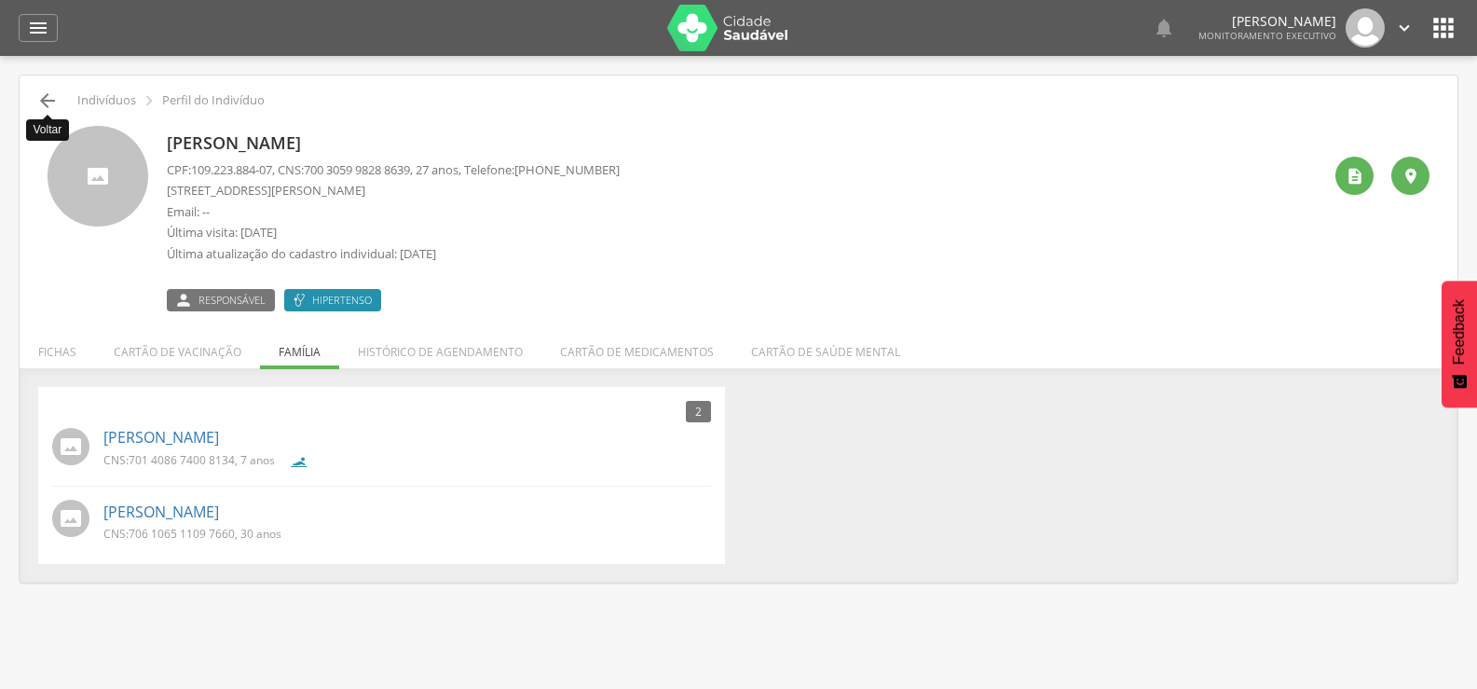
click at [49, 108] on icon "" at bounding box center [47, 100] width 22 height 22
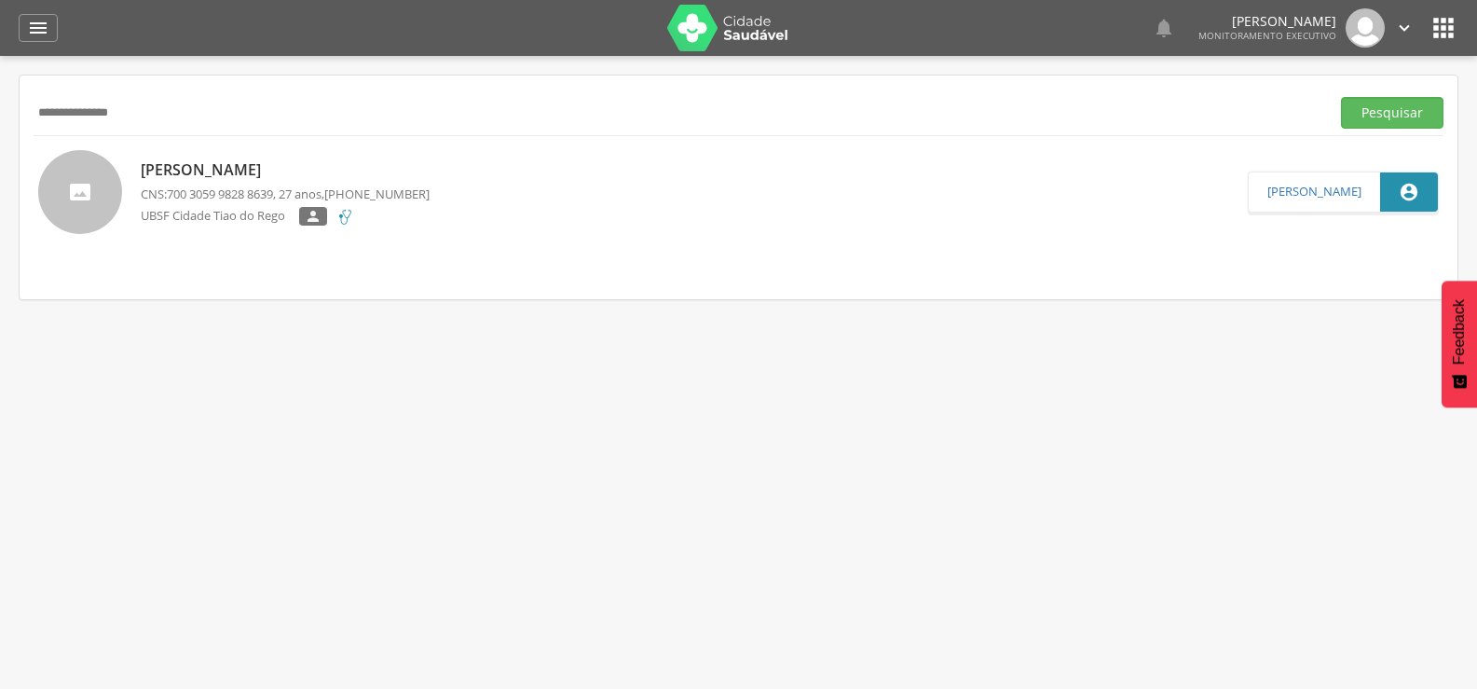
drag, startPoint x: 37, startPoint y: 28, endPoint x: 45, endPoint y: 48, distance: 20.9
click at [37, 31] on icon "" at bounding box center [38, 28] width 22 height 22
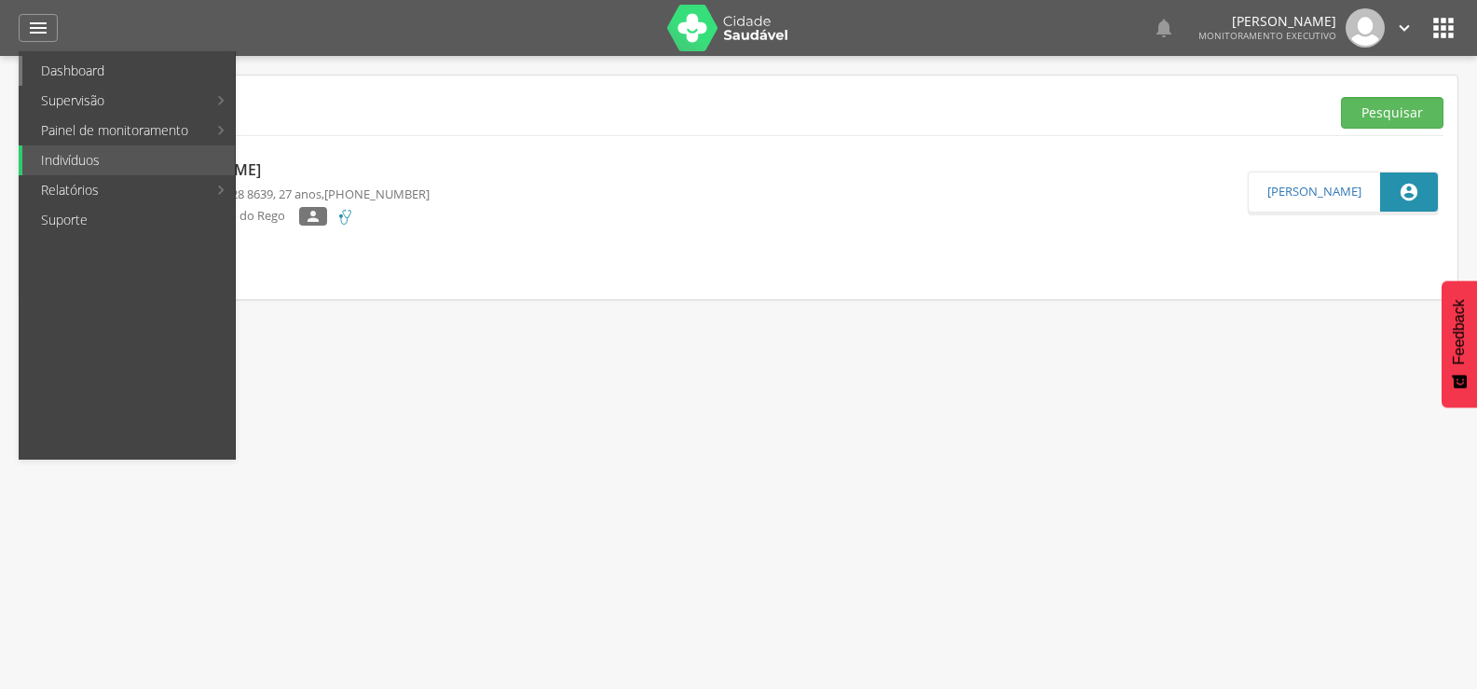
click at [62, 69] on link "Dashboard" at bounding box center [128, 71] width 212 height 30
